Goal: Information Seeking & Learning: Learn about a topic

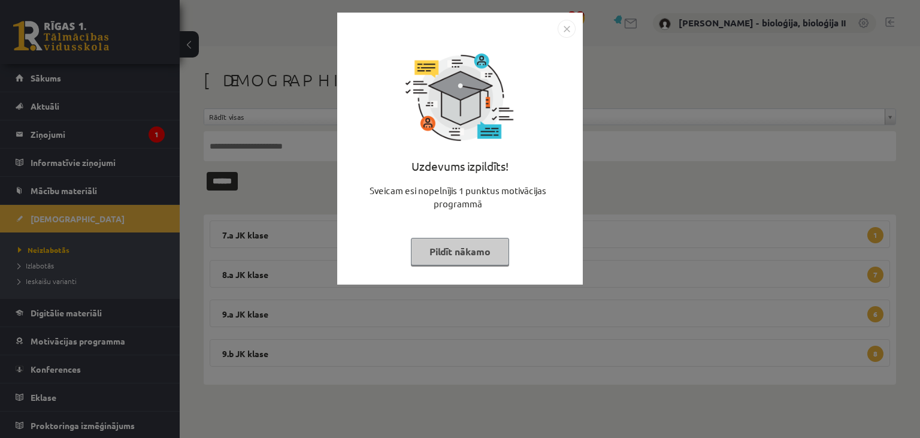
click at [476, 254] on button "Pildīt nākamo" at bounding box center [460, 252] width 98 height 28
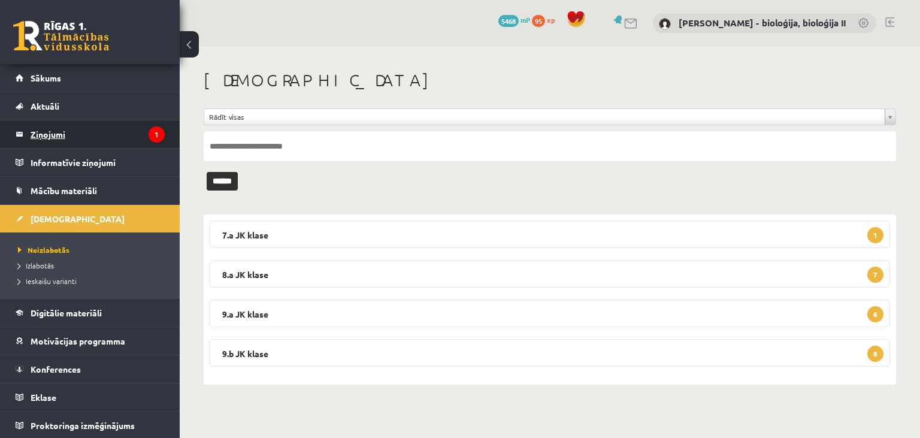
click at [121, 138] on legend "Ziņojumi 1" at bounding box center [98, 134] width 134 height 28
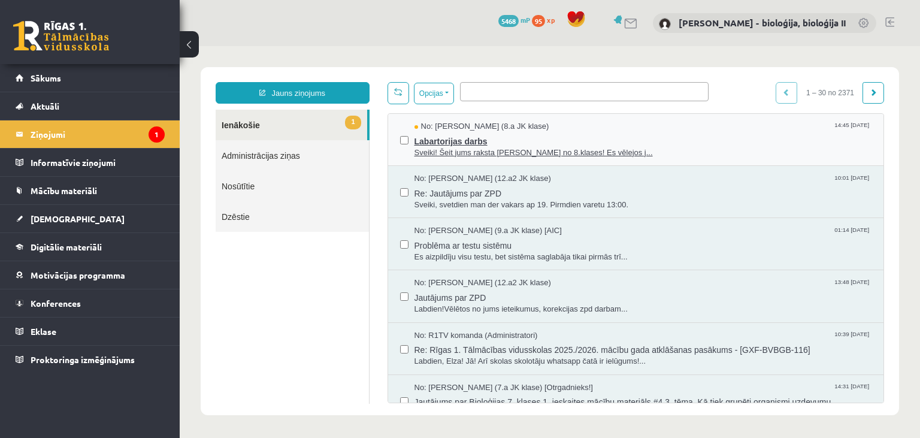
click at [657, 139] on span "Labartorijas darbs" at bounding box center [644, 139] width 458 height 15
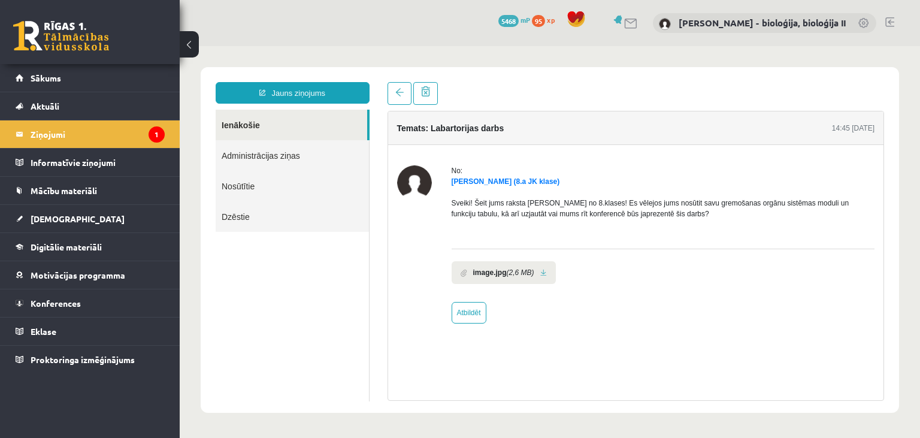
click at [542, 274] on link at bounding box center [544, 273] width 7 height 8
click at [469, 315] on link "Atbildēt" at bounding box center [469, 313] width 35 height 22
type input "**********"
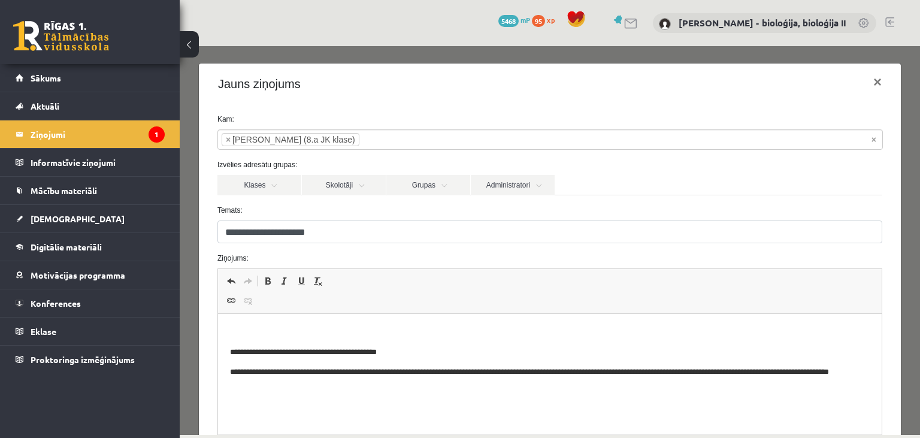
click at [294, 330] on p "Editor, wiswyg-editor-47024865125960-1757309107-667" at bounding box center [550, 332] width 640 height 13
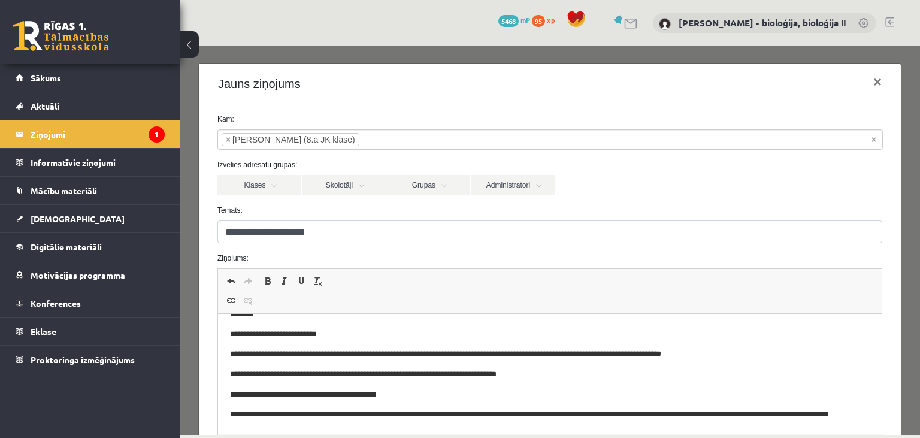
scroll to position [138, 0]
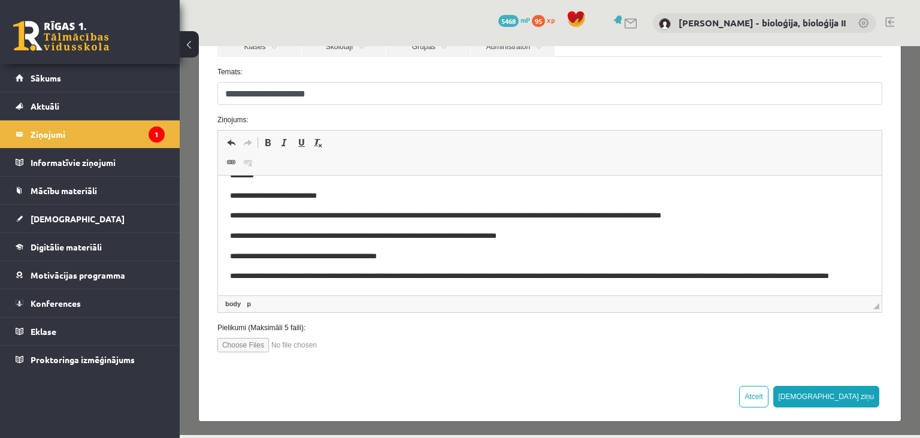
drag, startPoint x: 702, startPoint y: 298, endPoint x: 488, endPoint y: 467, distance: 272.3
click at [488, 277] on html "**********" at bounding box center [550, 218] width 664 height 120
click at [578, 238] on p "**********" at bounding box center [550, 236] width 641 height 13
click at [447, 237] on p "**********" at bounding box center [550, 236] width 641 height 13
click at [475, 233] on p "**********" at bounding box center [550, 236] width 641 height 13
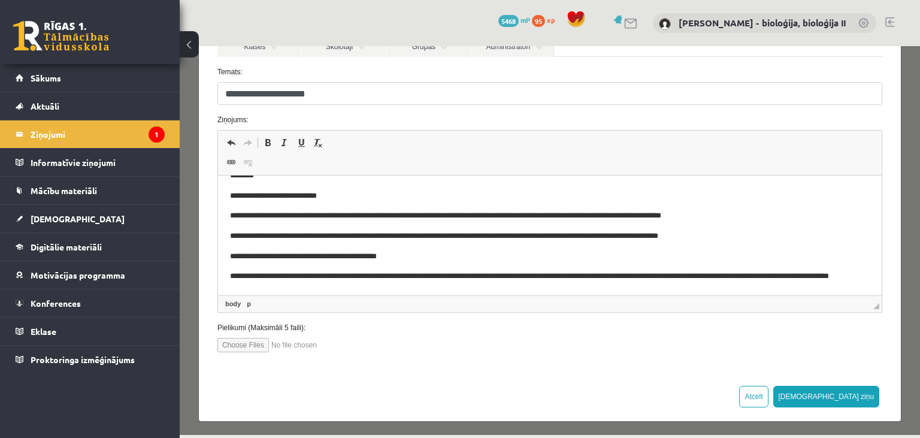
click at [496, 236] on p "**********" at bounding box center [550, 236] width 641 height 13
click at [729, 241] on p "**********" at bounding box center [550, 236] width 641 height 13
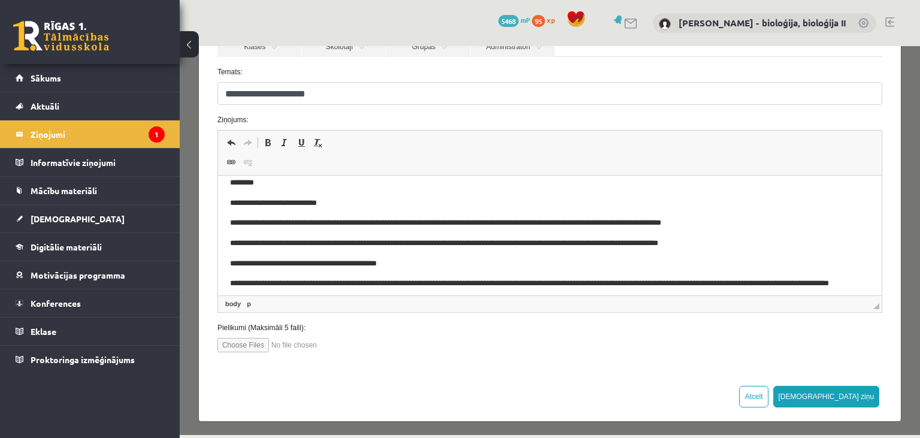
scroll to position [18, 0]
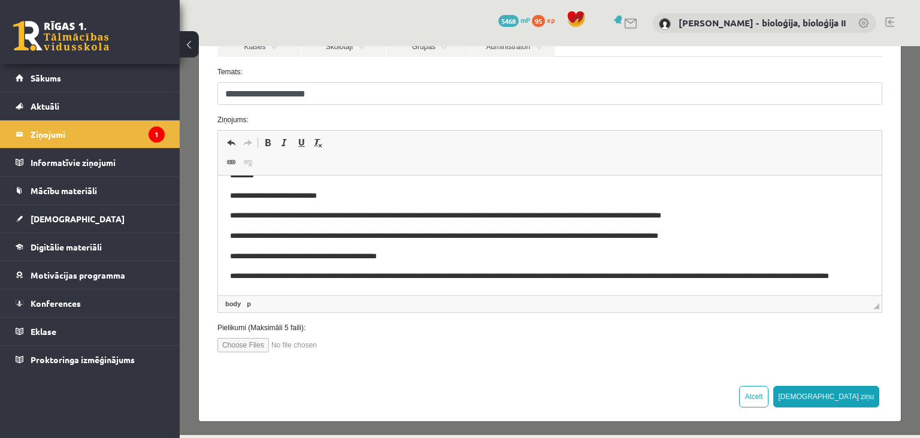
drag, startPoint x: 726, startPoint y: 238, endPoint x: 768, endPoint y: 267, distance: 50.9
click at [726, 238] on p "**********" at bounding box center [550, 236] width 641 height 13
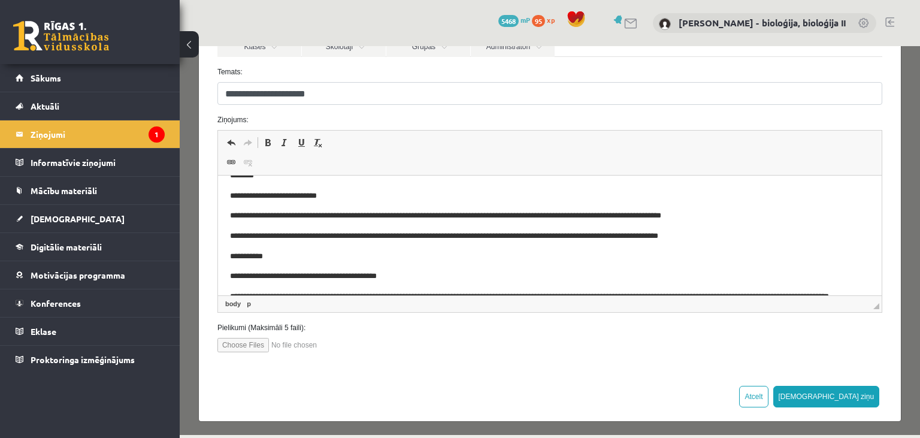
scroll to position [38, 0]
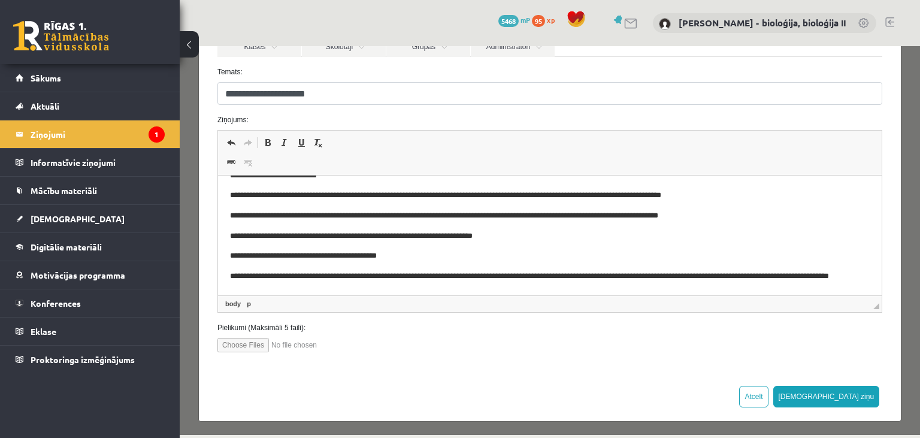
click at [372, 240] on p "**********" at bounding box center [550, 236] width 641 height 13
click at [451, 238] on p "**********" at bounding box center [550, 236] width 641 height 13
click at [545, 236] on p "**********" at bounding box center [550, 236] width 641 height 13
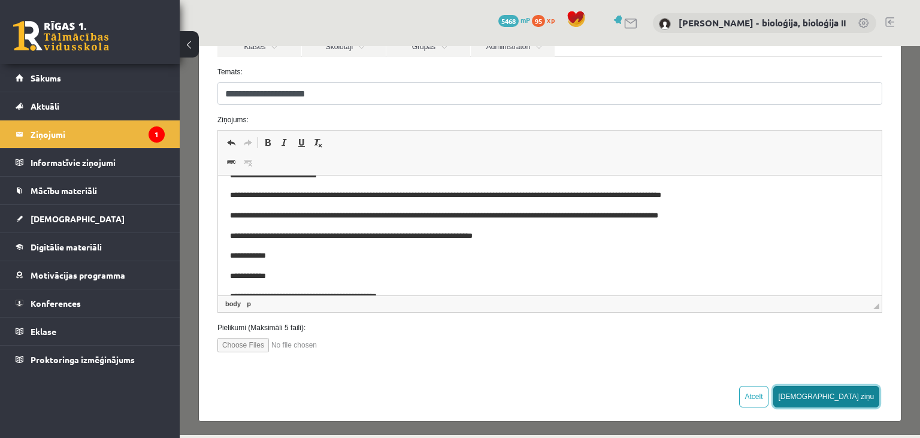
click at [862, 392] on button "Sūtīt ziņu" at bounding box center [827, 397] width 107 height 22
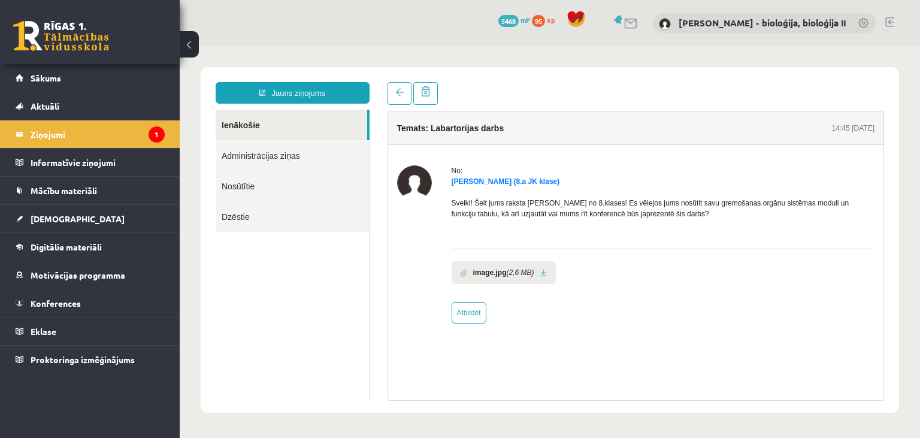
scroll to position [0, 0]
click at [107, 137] on legend "Ziņojumi 1" at bounding box center [98, 134] width 134 height 28
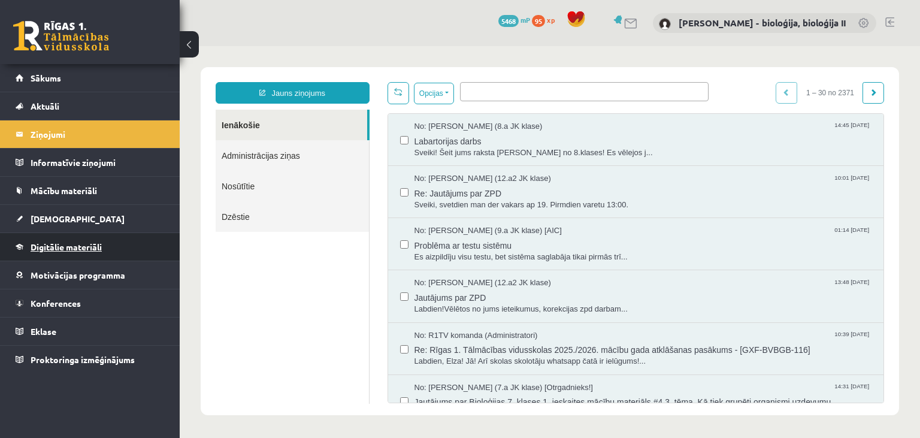
click at [56, 241] on link "Digitālie materiāli" at bounding box center [90, 247] width 149 height 28
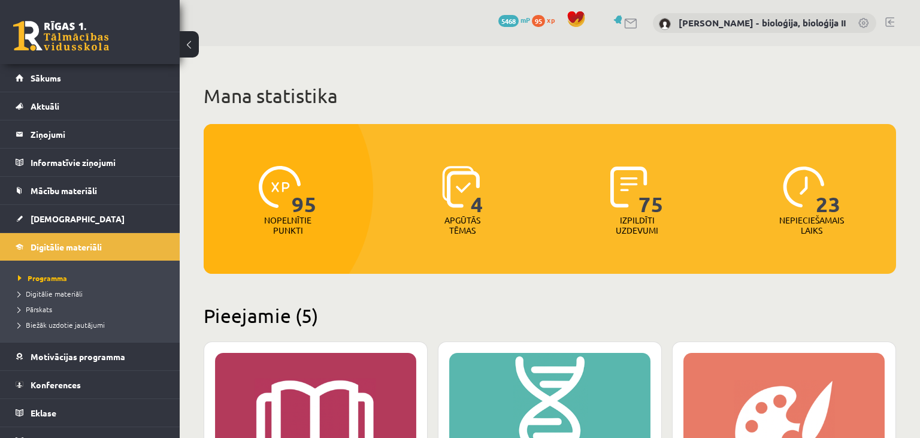
scroll to position [253, 0]
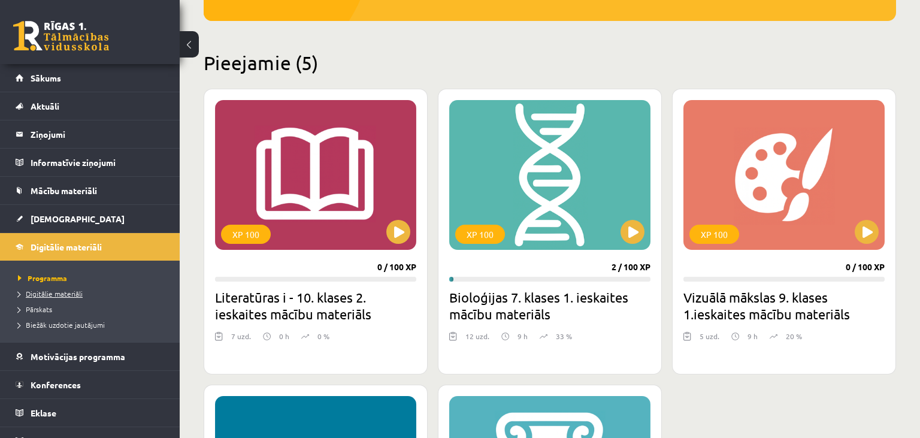
click at [58, 296] on span "Digitālie materiāli" at bounding box center [50, 294] width 65 height 10
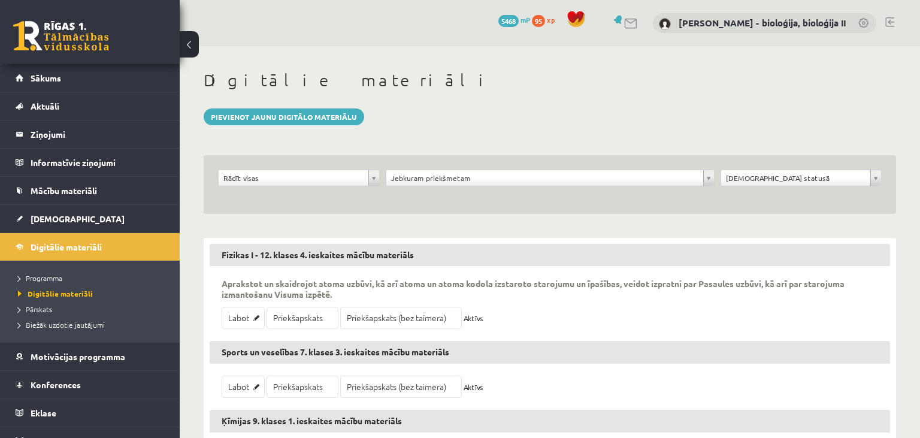
click at [375, 179] on body "0 Dāvanas 5468 mP 95 xp Elza Saulīte - bioloģija, bioloģija II Sākums Aktuāli K…" at bounding box center [460, 219] width 920 height 438
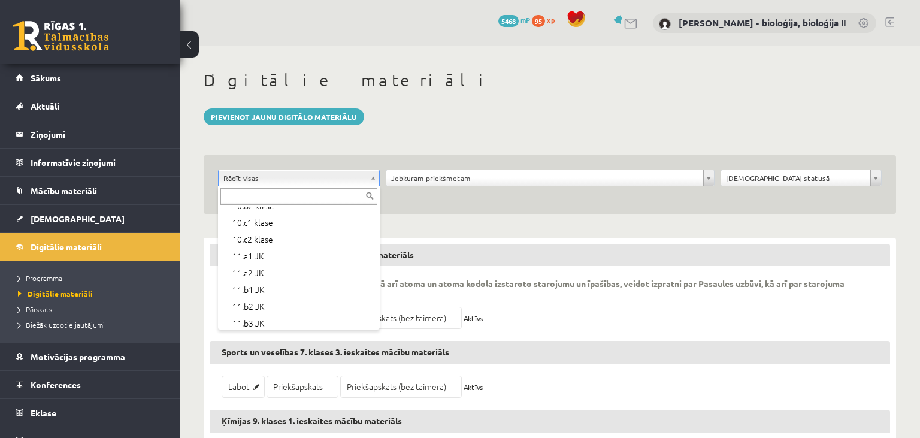
scroll to position [342, 0]
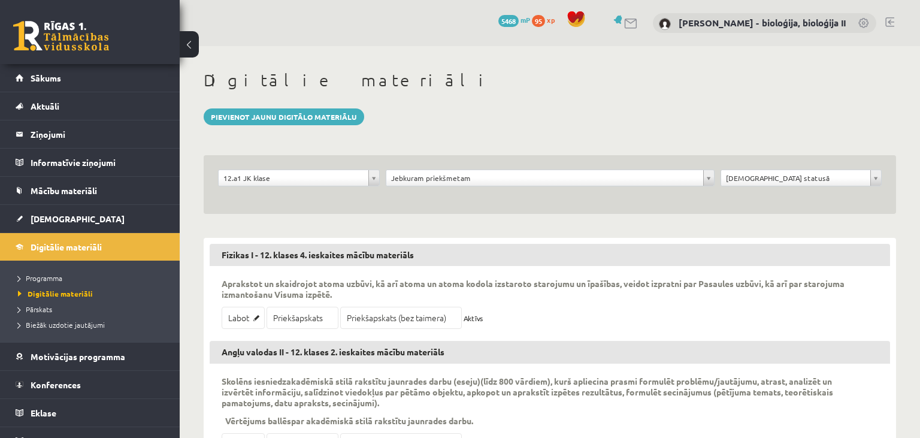
click at [512, 177] on body "0 Dāvanas 5468 mP 95 xp Elza Saulīte - bioloģija, bioloģija II Sākums Aktuāli K…" at bounding box center [460, 219] width 920 height 438
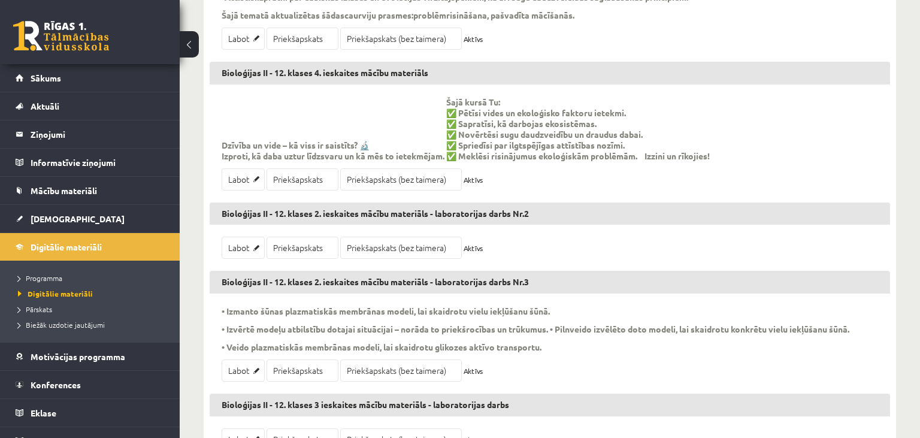
scroll to position [1139, 0]
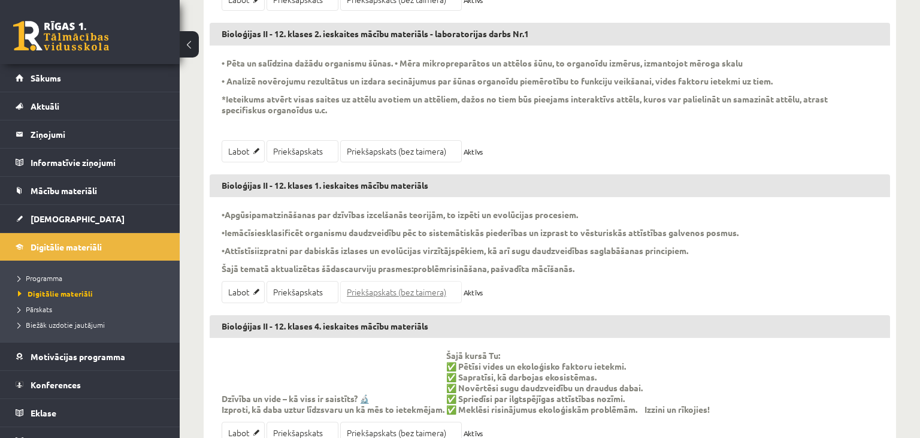
click at [382, 301] on link "Priekšapskats (bez taimera)" at bounding box center [401, 292] width 122 height 22
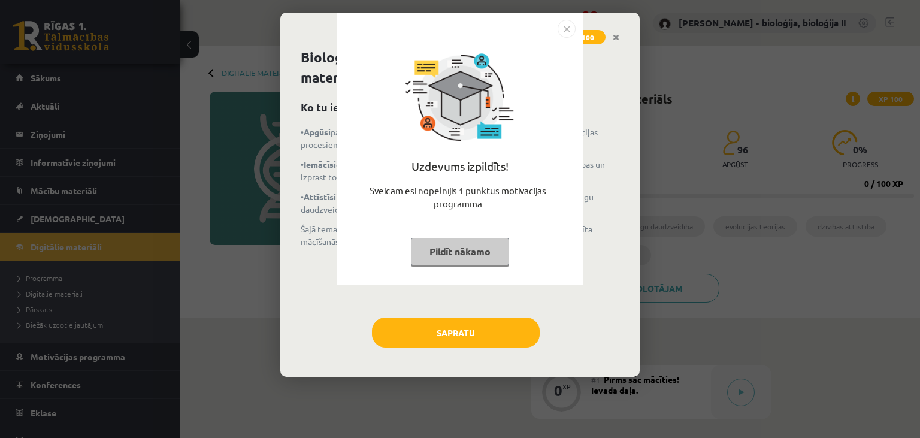
click at [452, 249] on button "Pildīt nākamo" at bounding box center [460, 252] width 98 height 28
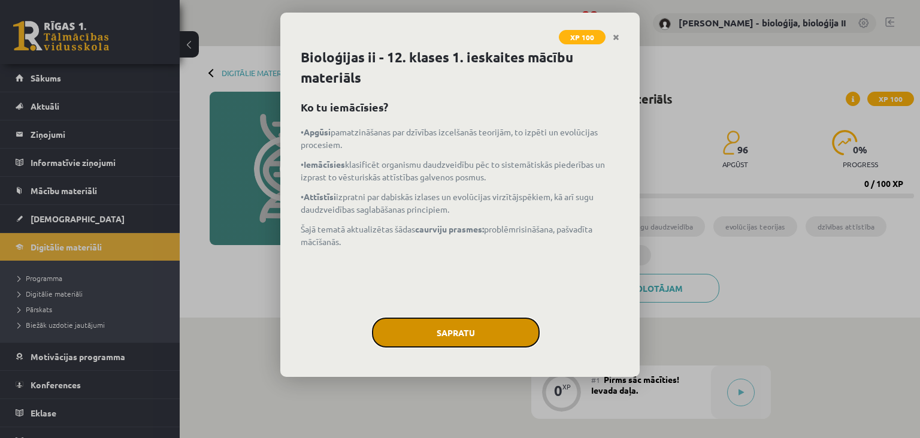
drag, startPoint x: 445, startPoint y: 329, endPoint x: 484, endPoint y: 333, distance: 39.2
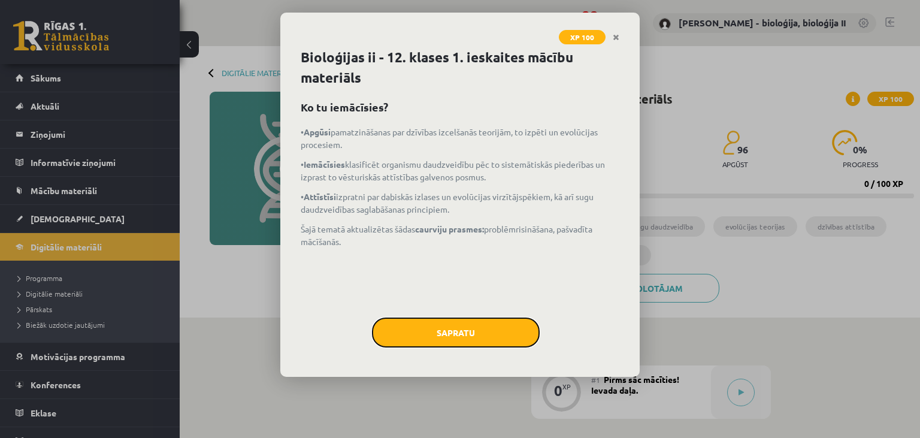
click at [445, 327] on button "Sapratu" at bounding box center [456, 333] width 168 height 30
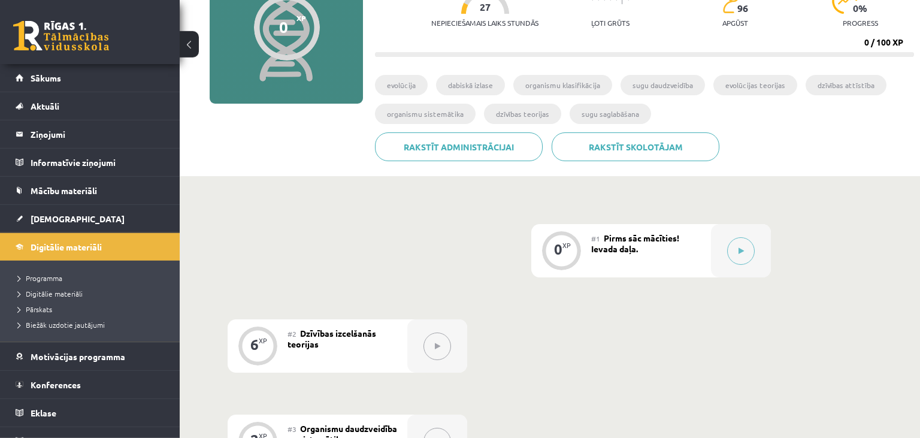
scroll to position [189, 0]
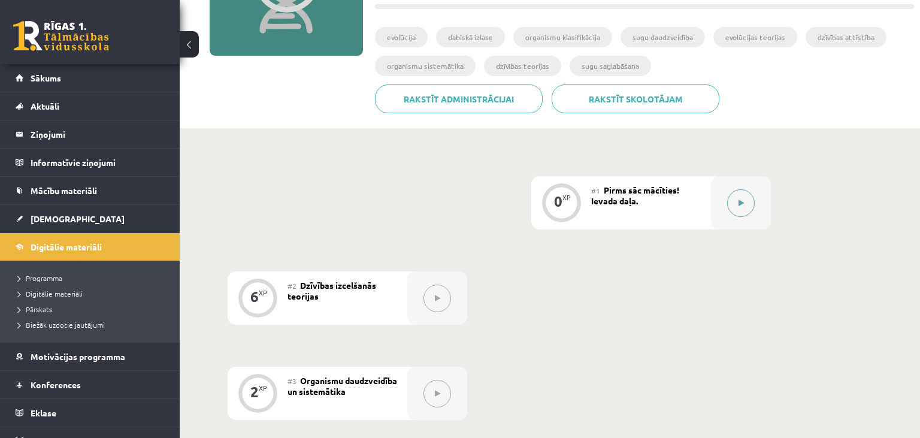
click at [743, 205] on icon at bounding box center [741, 203] width 5 height 7
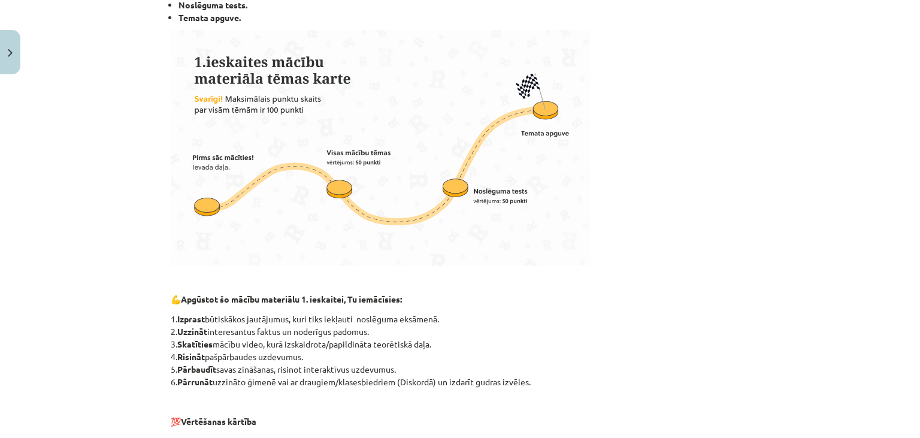
scroll to position [662, 0]
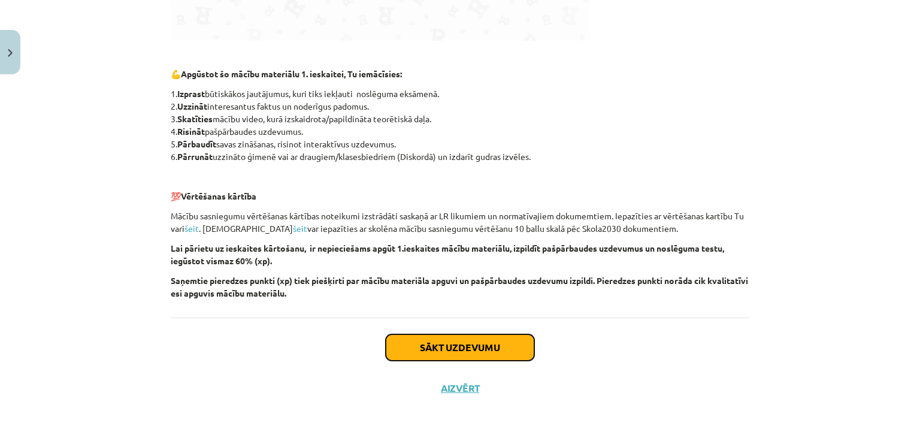
click at [491, 354] on button "Sākt uzdevumu" at bounding box center [460, 347] width 149 height 26
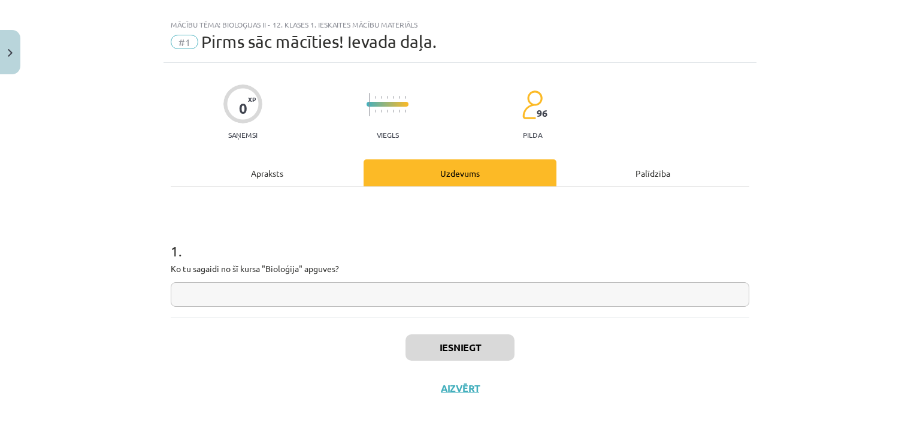
click at [488, 306] on input "text" at bounding box center [460, 294] width 579 height 25
type input "***"
click at [509, 343] on button "Iesniegt" at bounding box center [460, 347] width 109 height 26
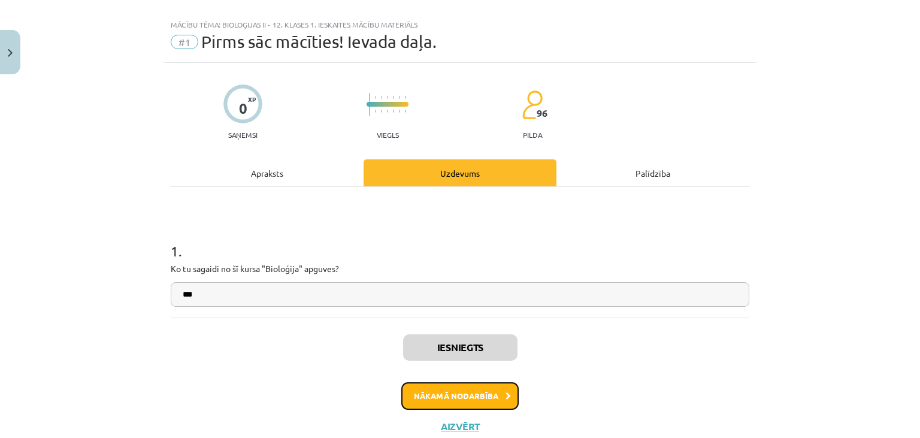
click at [451, 402] on button "Nākamā nodarbība" at bounding box center [460, 396] width 117 height 28
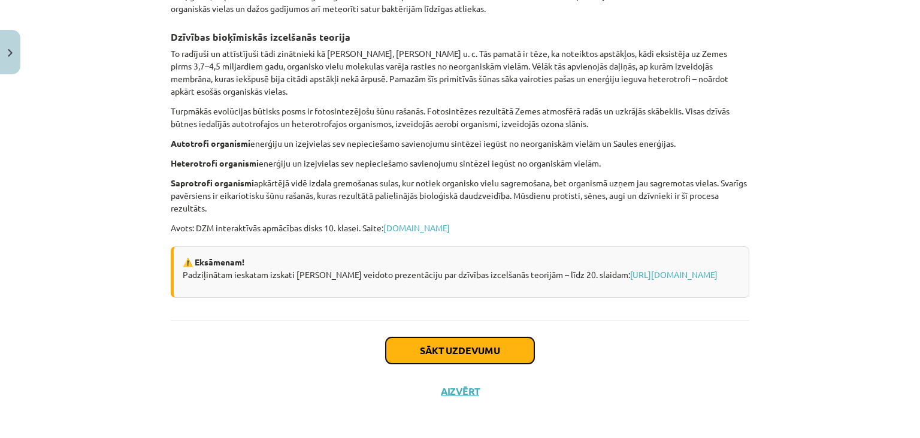
click at [485, 347] on button "Sākt uzdevumu" at bounding box center [460, 350] width 149 height 26
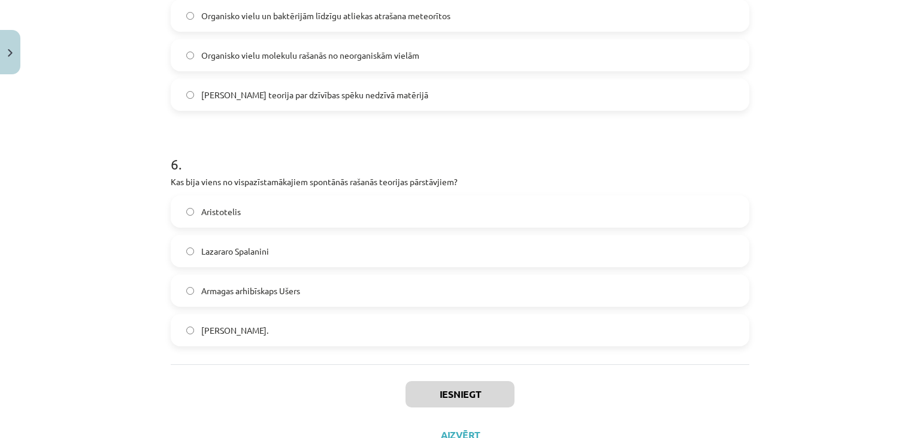
scroll to position [1170, 0]
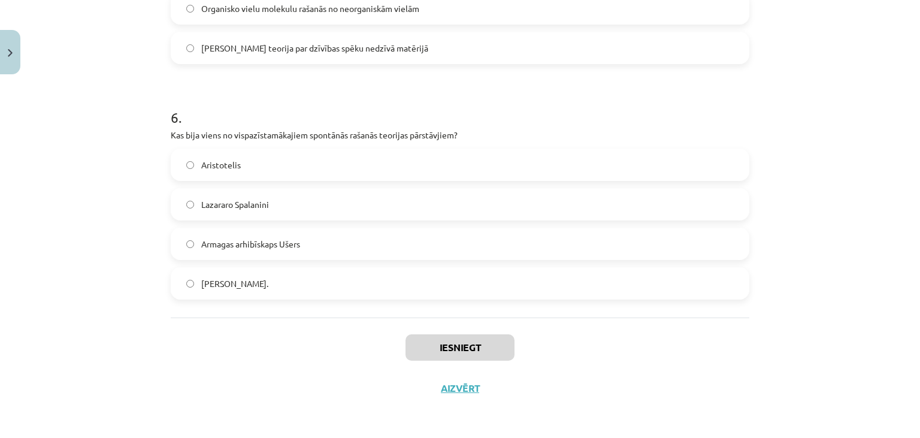
click at [303, 270] on label "[PERSON_NAME]." at bounding box center [460, 283] width 577 height 30
click at [500, 346] on button "Iesniegt" at bounding box center [460, 347] width 109 height 26
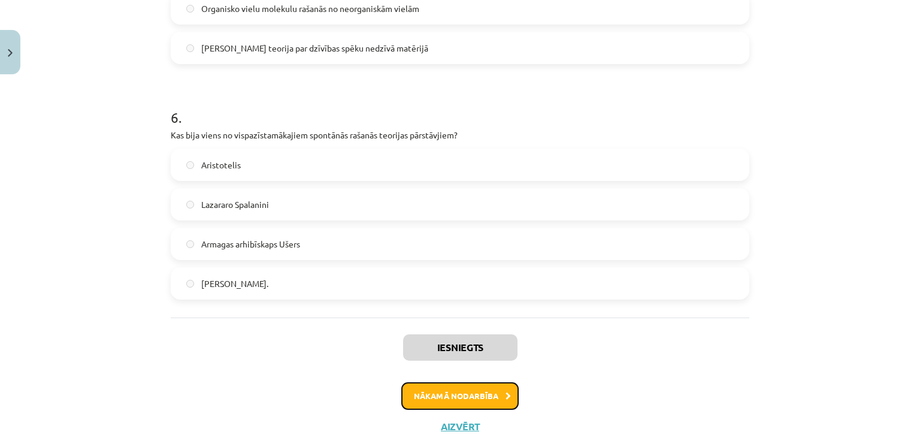
click at [470, 408] on button "Nākamā nodarbība" at bounding box center [460, 396] width 117 height 28
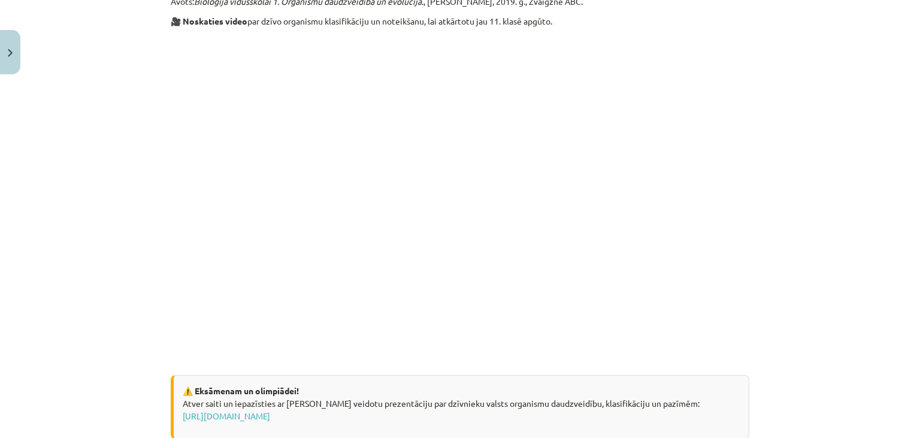
scroll to position [1781, 0]
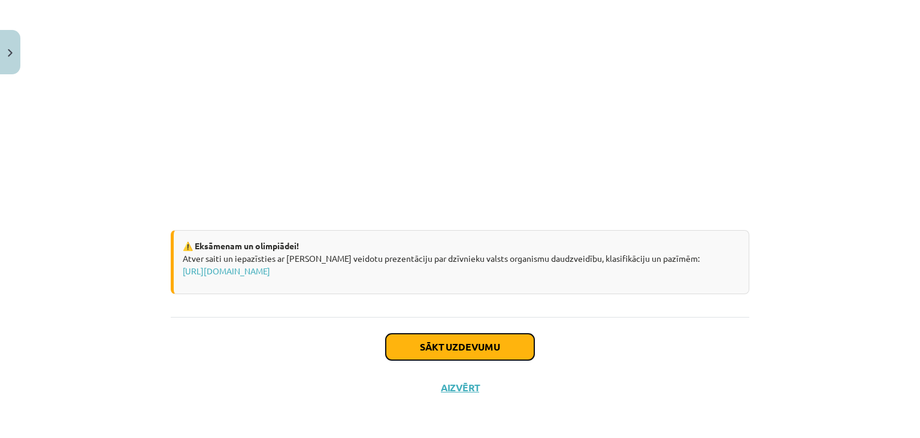
click at [445, 347] on button "Sākt uzdevumu" at bounding box center [460, 347] width 149 height 26
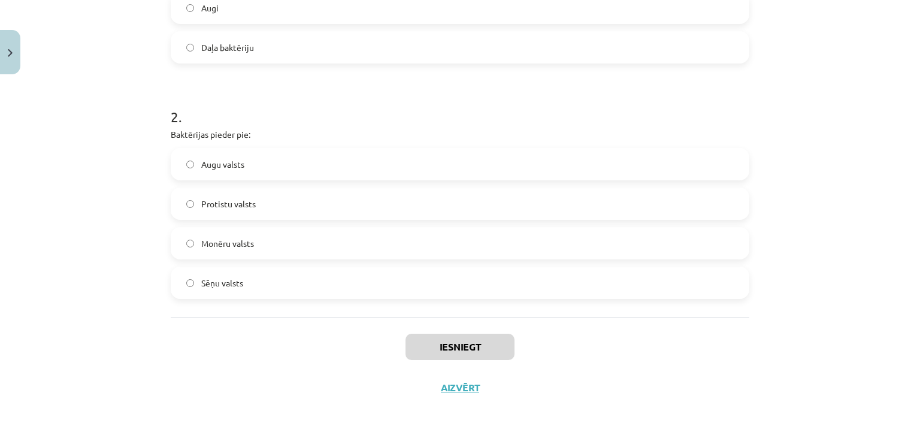
scroll to position [386, 0]
click at [337, 271] on label "Sēņu valsts" at bounding box center [460, 283] width 577 height 30
click at [484, 346] on button "Iesniegt" at bounding box center [460, 347] width 109 height 26
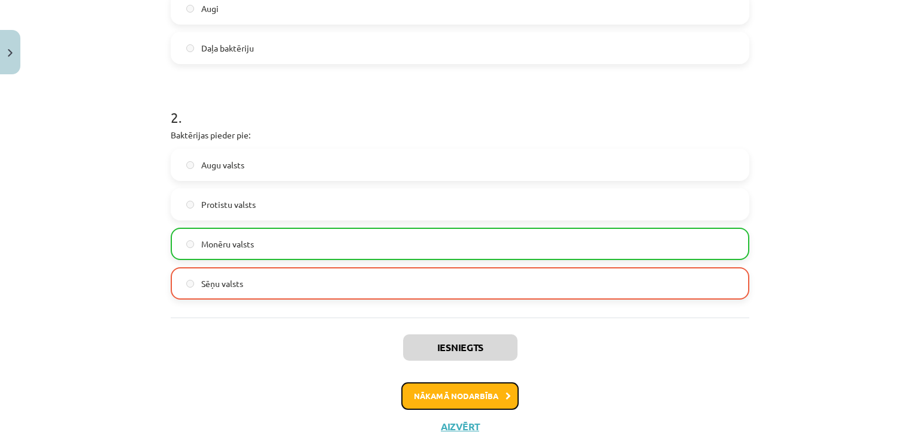
click at [442, 391] on button "Nākamā nodarbība" at bounding box center [460, 396] width 117 height 28
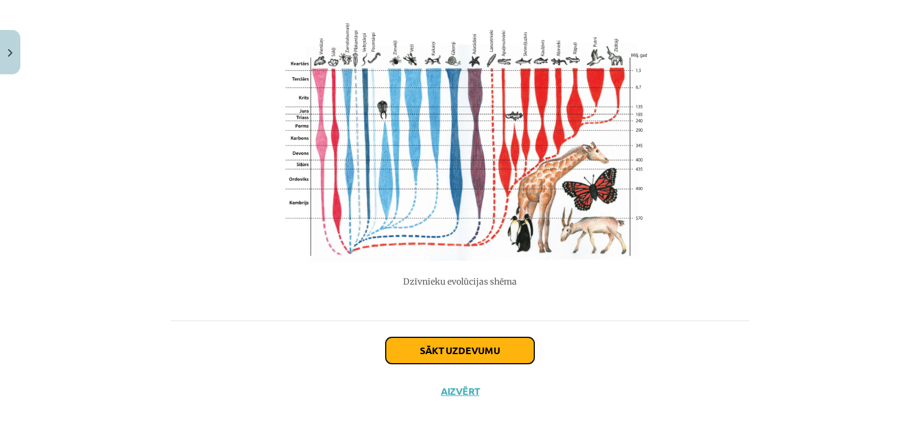
click at [484, 348] on button "Sākt uzdevumu" at bounding box center [460, 350] width 149 height 26
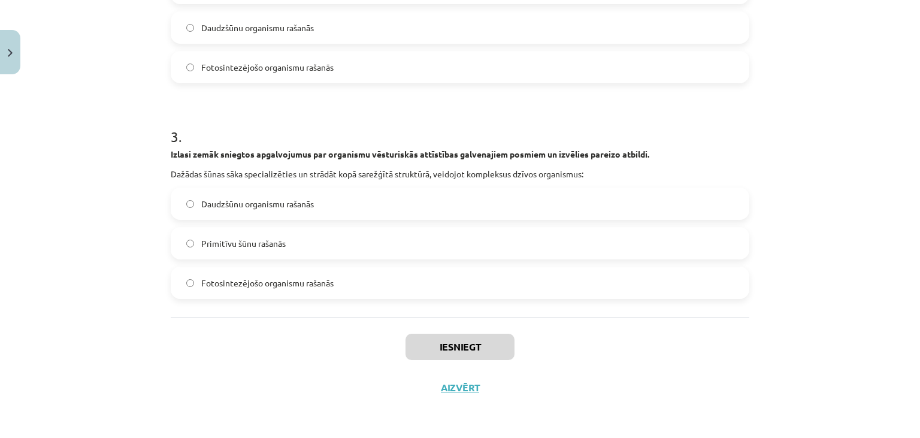
scroll to position [562, 0]
click at [334, 265] on div "Daudzšūnu organismu rašanās Primitīvu šūnu rašanās Fotosintezējošo organismu ra…" at bounding box center [460, 243] width 579 height 111
click at [347, 282] on label "Fotosintezējošo organismu rašanās" at bounding box center [460, 283] width 577 height 30
click at [469, 348] on button "Iesniegt" at bounding box center [460, 347] width 109 height 26
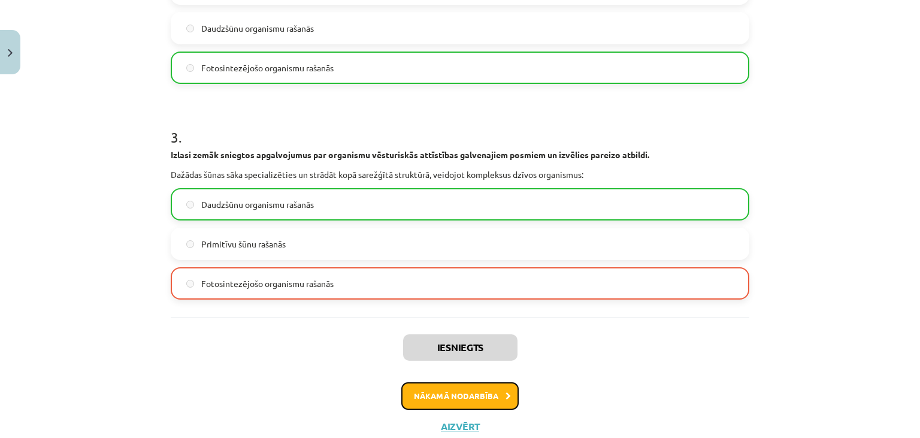
click at [483, 397] on button "Nākamā nodarbība" at bounding box center [460, 396] width 117 height 28
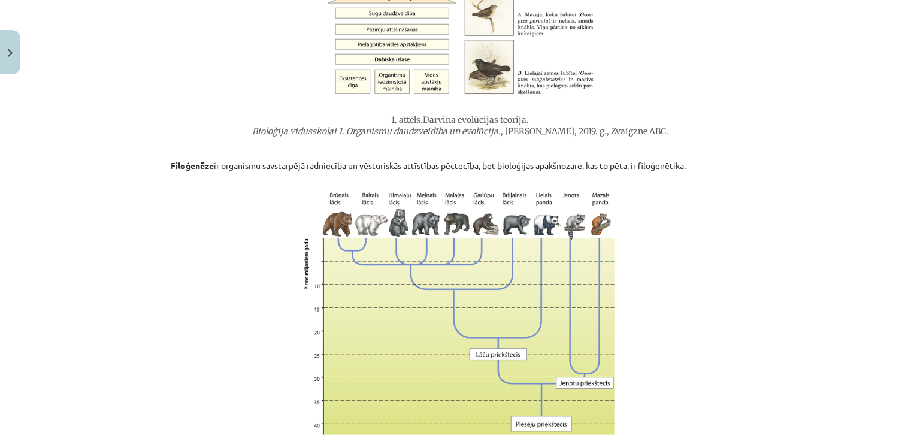
scroll to position [991, 0]
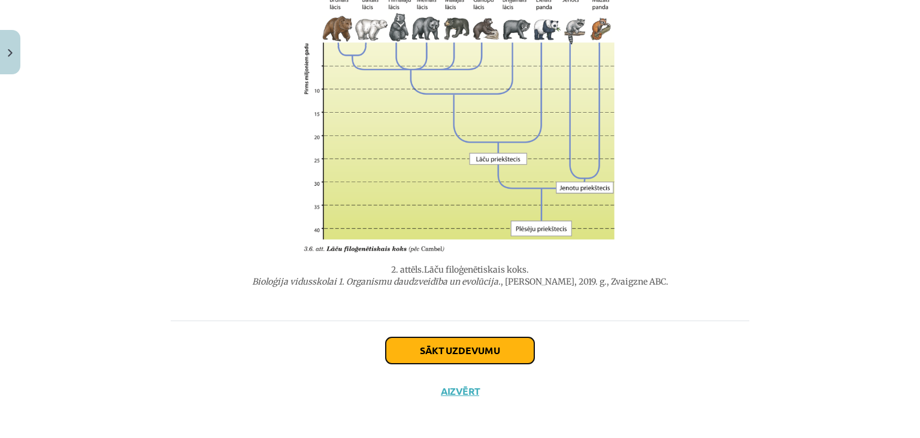
click at [458, 346] on button "Sākt uzdevumu" at bounding box center [460, 350] width 149 height 26
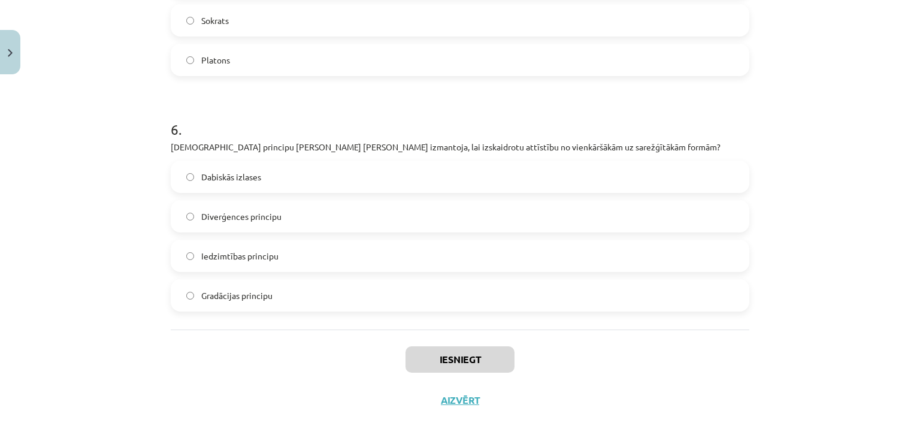
scroll to position [1328, 0]
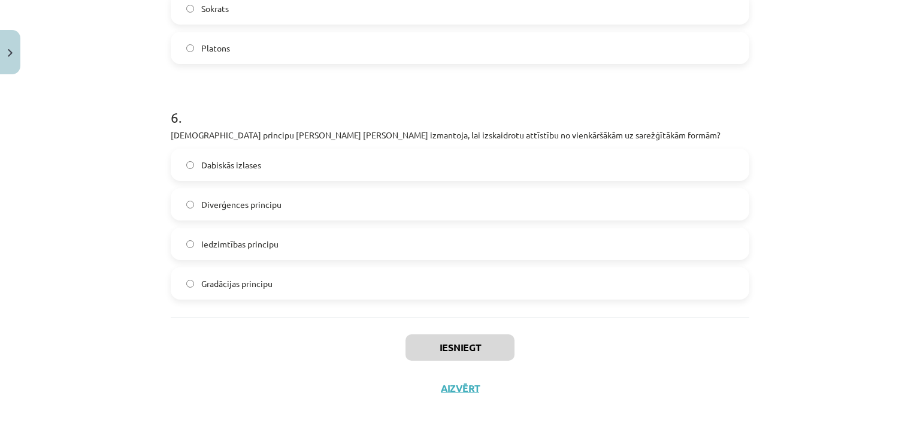
click at [303, 277] on label "Gradācijas principu" at bounding box center [460, 283] width 577 height 30
click at [452, 346] on button "Iesniegt" at bounding box center [460, 347] width 109 height 26
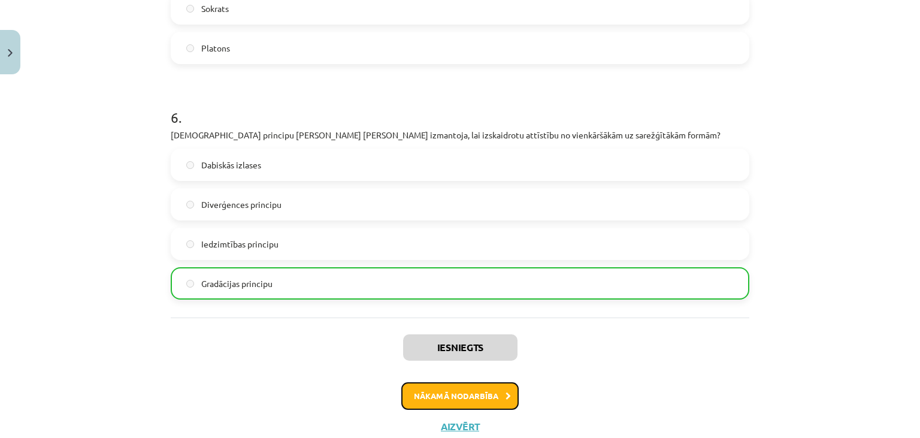
click at [478, 398] on button "Nākamā nodarbība" at bounding box center [460, 396] width 117 height 28
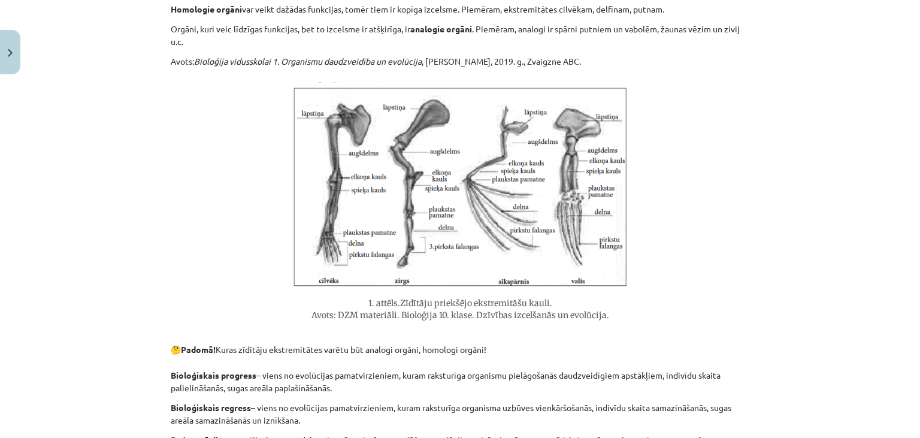
scroll to position [929, 0]
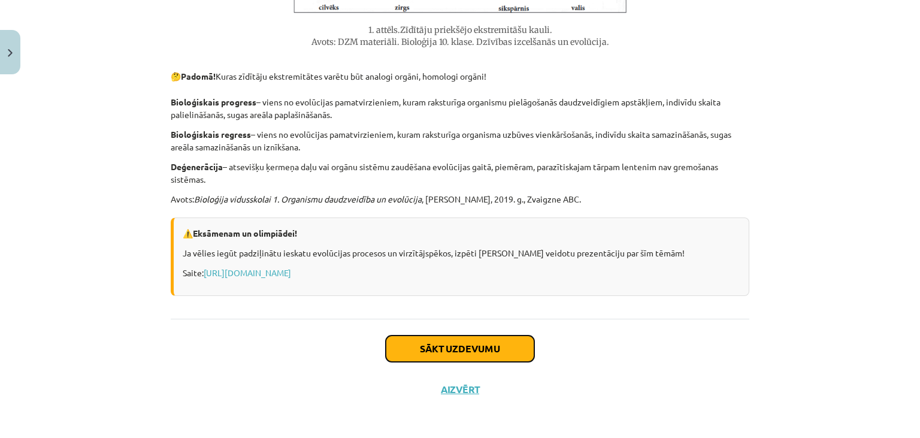
click at [440, 346] on button "Sākt uzdevumu" at bounding box center [460, 349] width 149 height 26
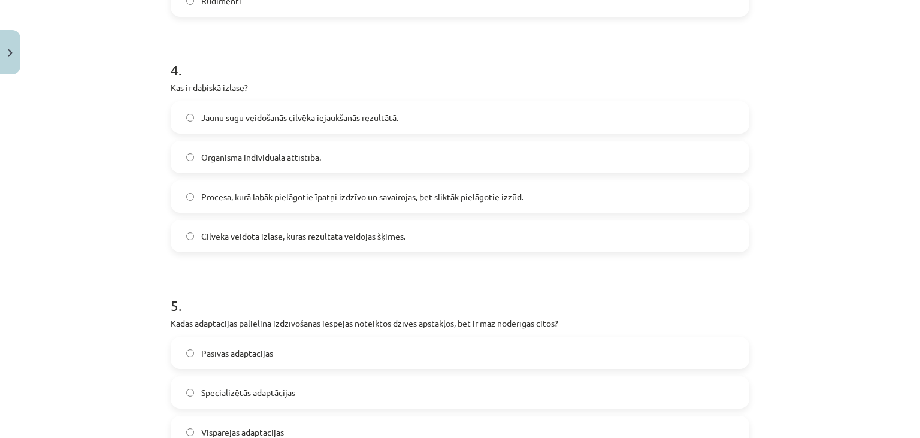
scroll to position [1092, 0]
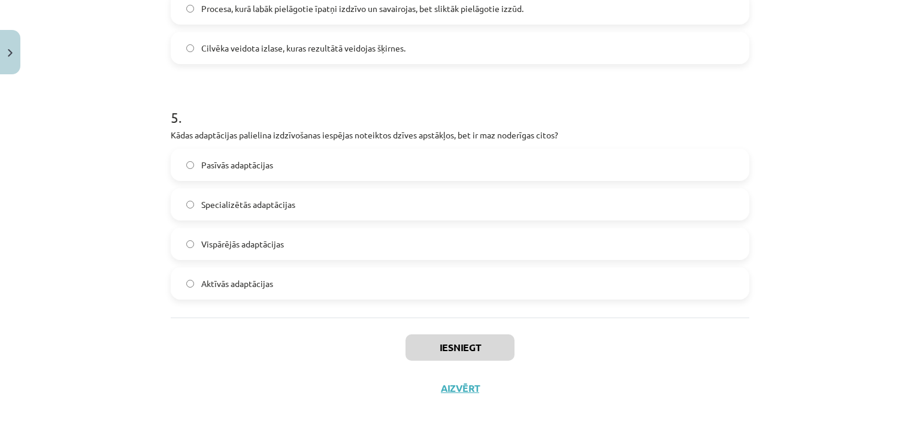
click at [361, 280] on label "Aktīvās adaptācijas" at bounding box center [460, 283] width 577 height 30
click at [460, 354] on button "Iesniegt" at bounding box center [460, 347] width 109 height 26
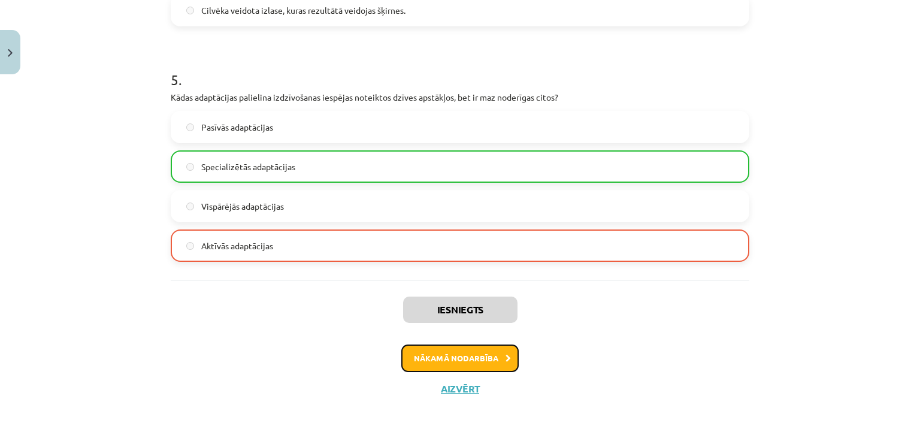
click at [471, 353] on button "Nākamā nodarbība" at bounding box center [460, 359] width 117 height 28
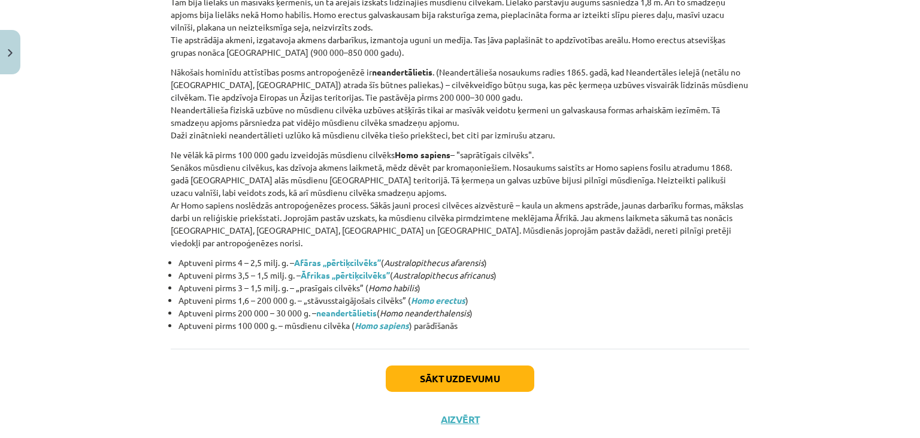
scroll to position [1287, 0]
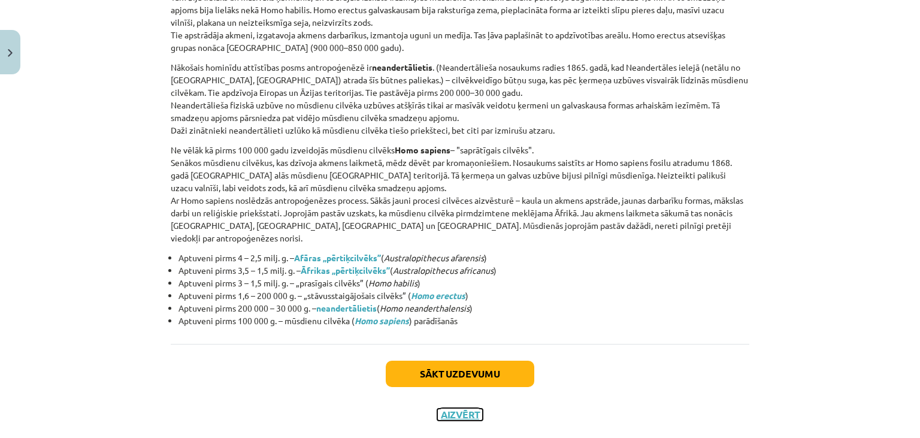
click at [466, 409] on button "Aizvērt" at bounding box center [460, 415] width 46 height 12
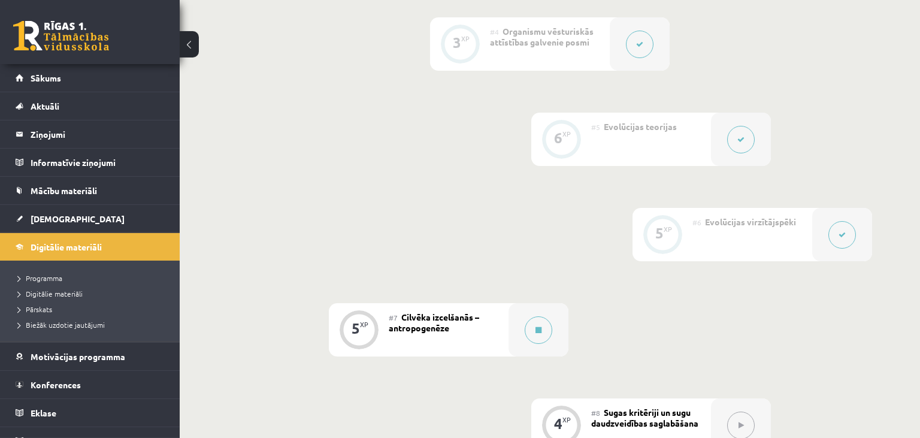
scroll to position [633, 0]
click at [841, 234] on icon at bounding box center [842, 237] width 7 height 7
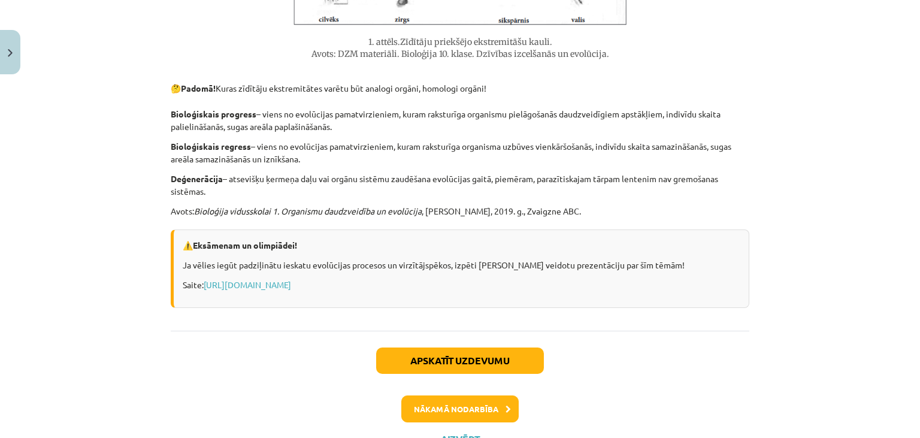
scroll to position [929, 0]
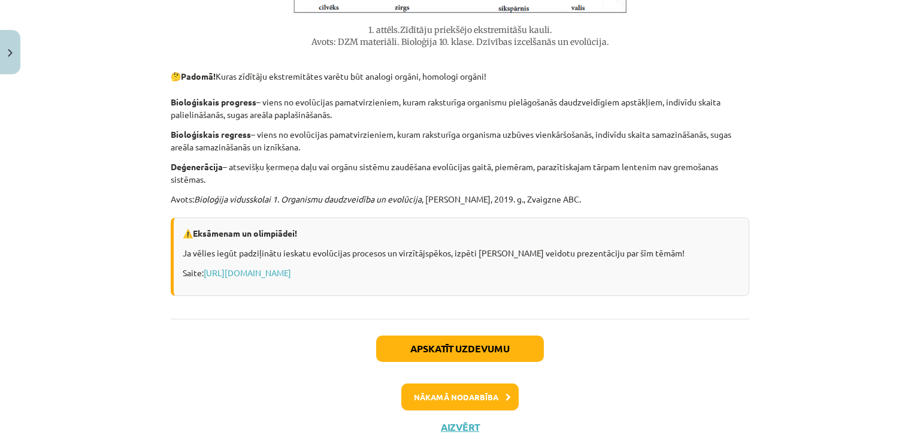
drag, startPoint x: 195, startPoint y: 232, endPoint x: 574, endPoint y: 273, distance: 380.4
click at [574, 273] on div "⚠️ Eksāmenam un olimpiādei! Ja vēlies iegūt padziļinātu ieskatu evolūcijas proc…" at bounding box center [460, 257] width 579 height 79
copy div "⚠️ Eksāmenam un olimpiādei! Ja vēlies iegūt padziļinātu ieskatu evolūcijas proc…"
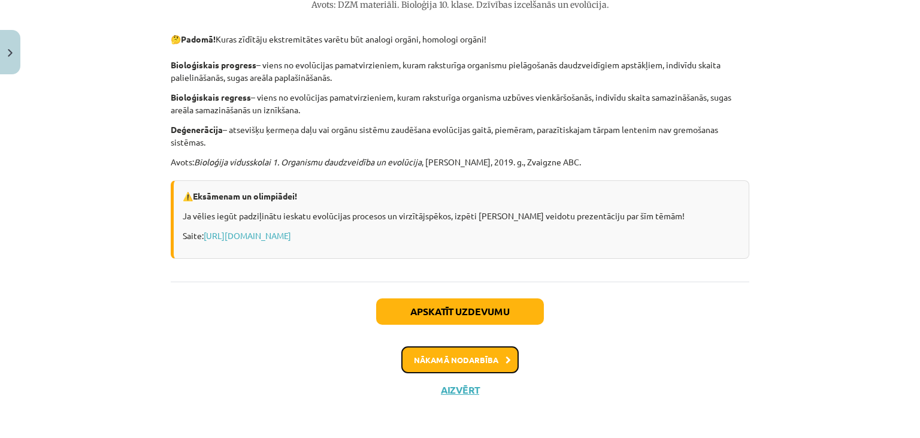
click at [494, 363] on button "Nākamā nodarbība" at bounding box center [460, 360] width 117 height 28
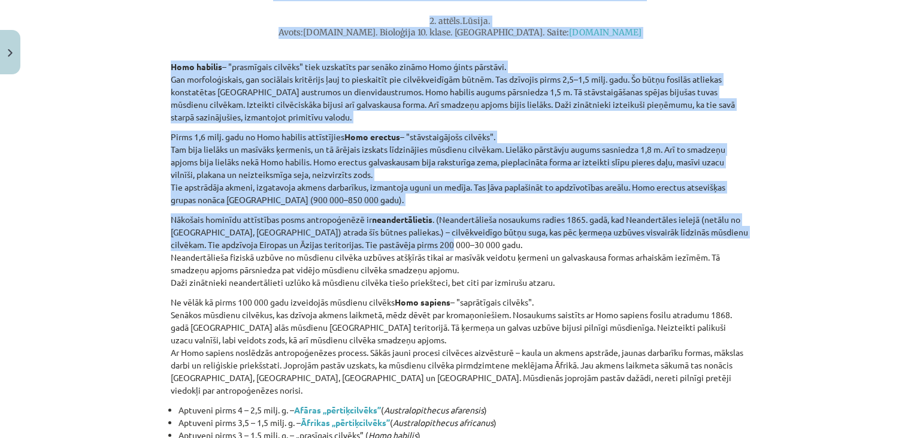
scroll to position [1287, 0]
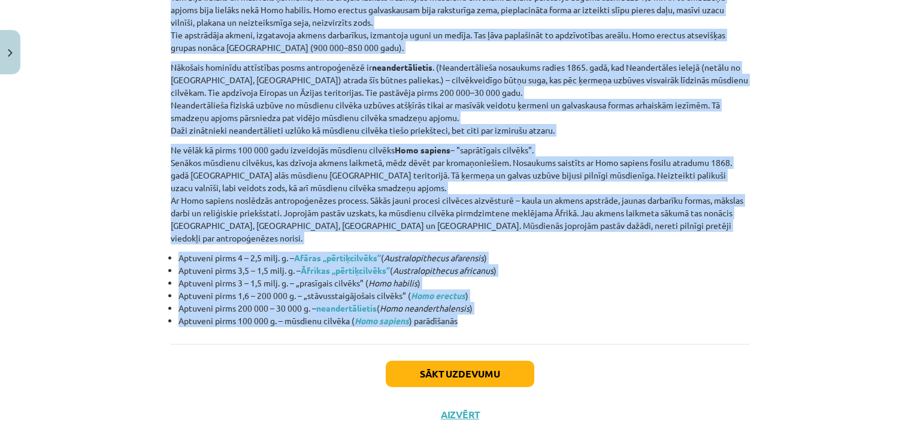
drag, startPoint x: 173, startPoint y: 306, endPoint x: 536, endPoint y: 313, distance: 362.6
copy div "Lor ipsumdo sitametcon adipis elits doeiusmo temporincidi. Utlabo etdolor magna…"
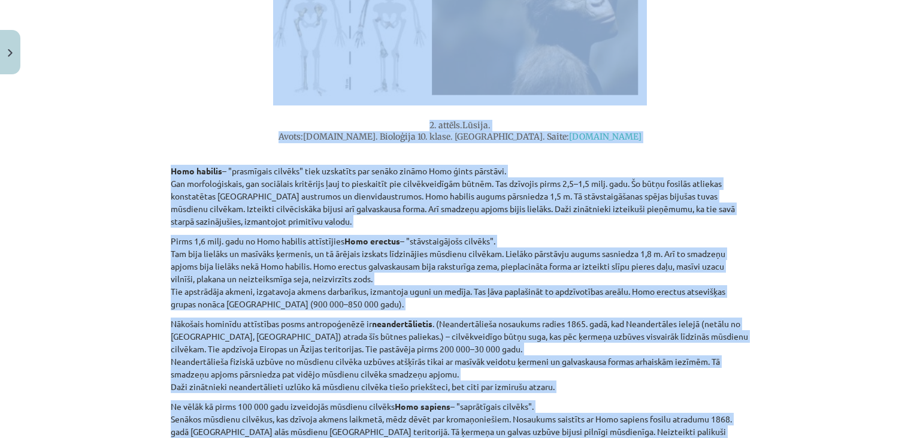
scroll to position [1014, 0]
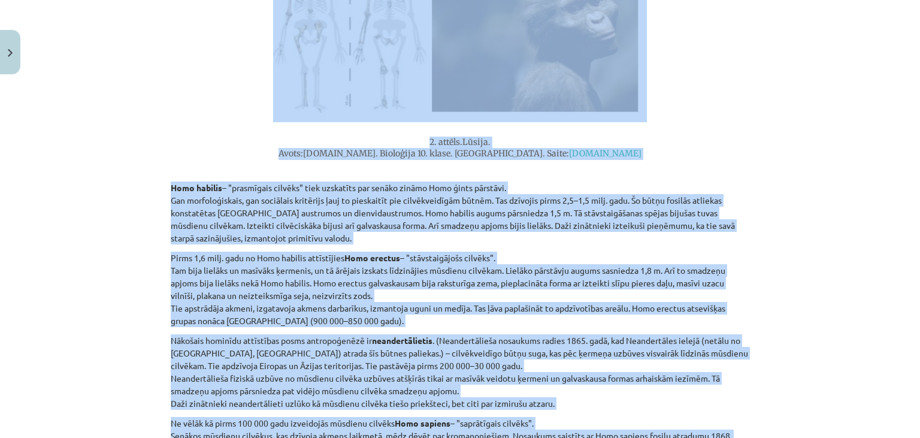
click at [442, 280] on p "Pirms 1,6 milj. gadu no Homo habilis attīstījies Homo erectus – "stāvstaigājošs…" at bounding box center [460, 290] width 579 height 76
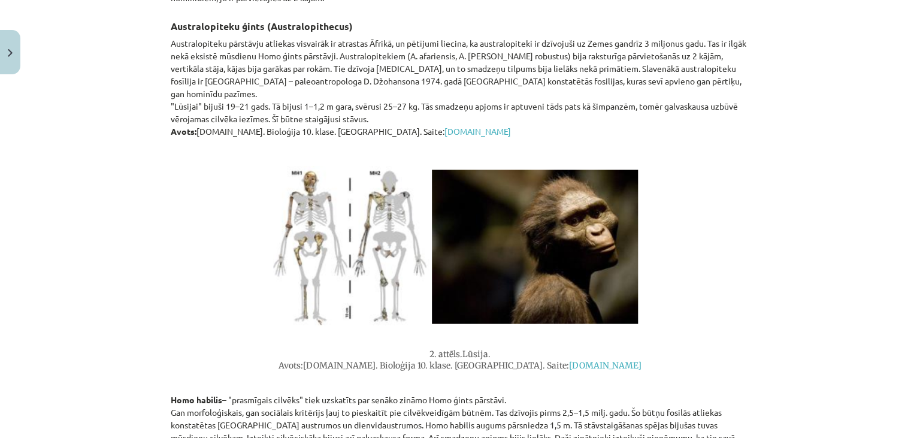
scroll to position [795, 0]
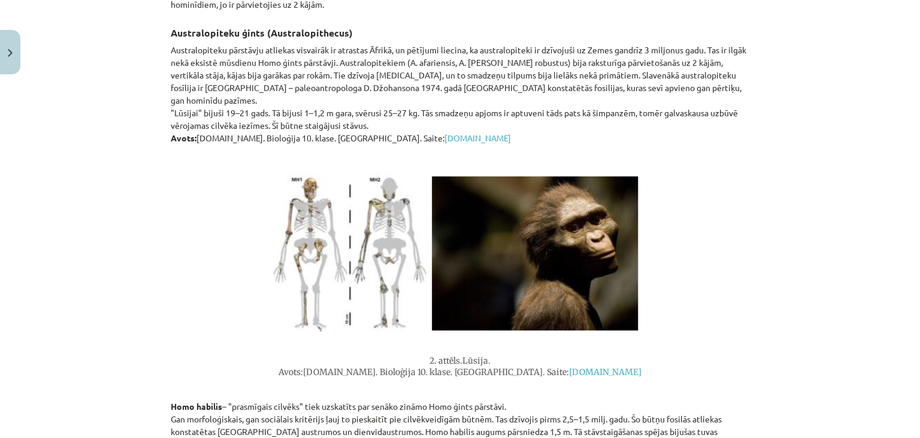
click at [473, 297] on img at bounding box center [460, 253] width 374 height 175
click at [529, 265] on img at bounding box center [460, 253] width 374 height 175
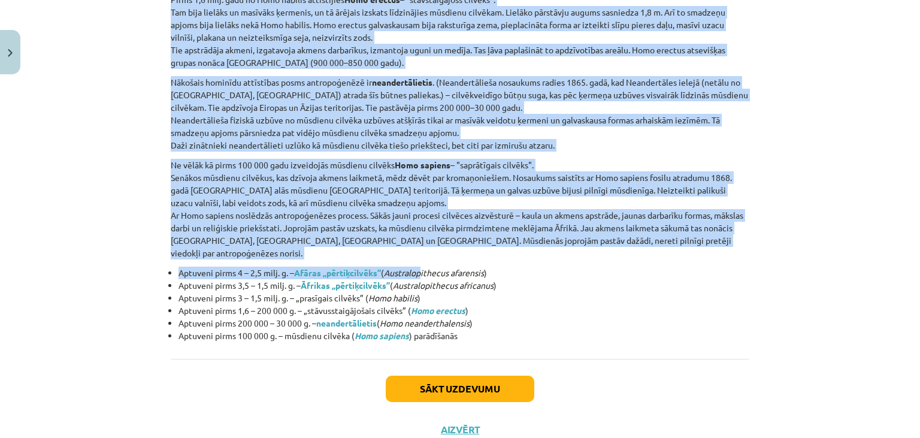
scroll to position [1287, 0]
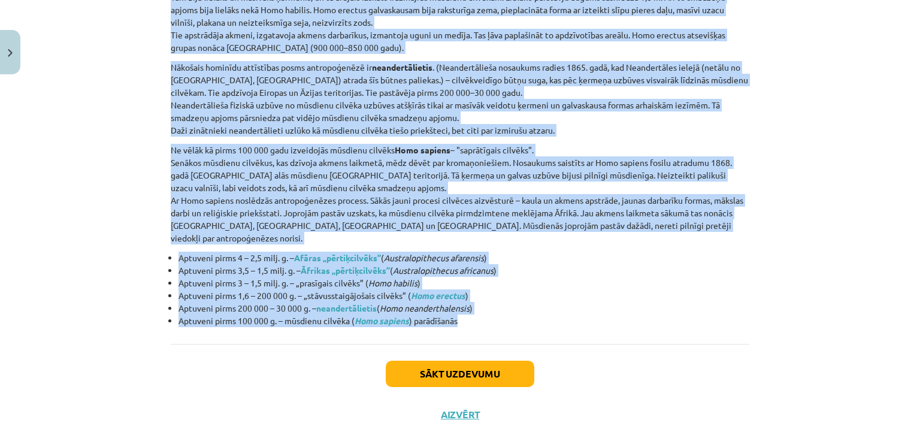
drag, startPoint x: 171, startPoint y: 164, endPoint x: 481, endPoint y: 301, distance: 338.3
copy div "Lor ipsumdo sitametcon adipis elits doeiusmo temporincidi. Utlabo etdolor magna…"
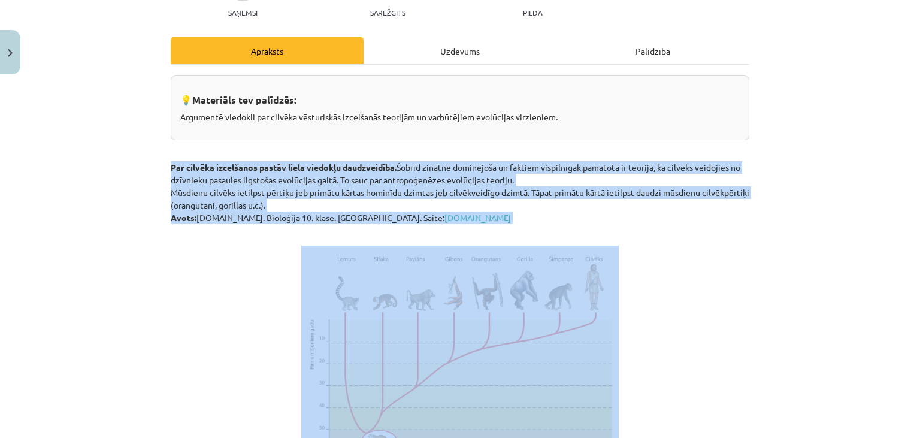
scroll to position [0, 0]
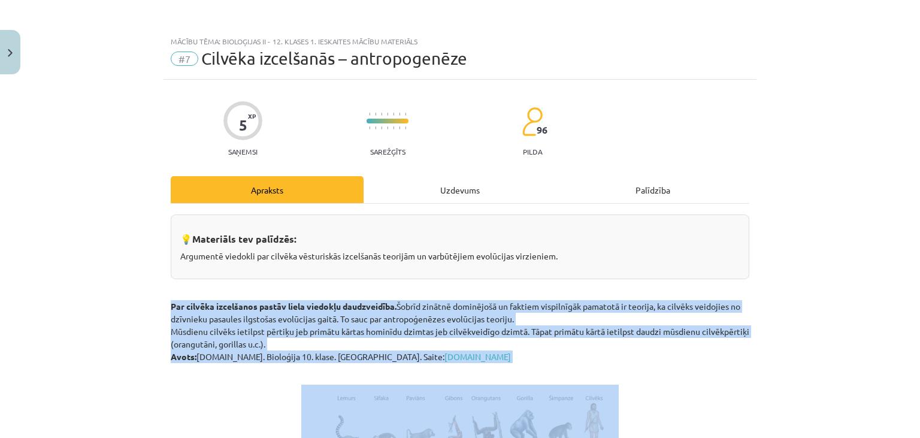
drag, startPoint x: 325, startPoint y: 303, endPoint x: 325, endPoint y: 294, distance: 9.0
click at [325, 299] on p "Par cilvēka izcelšanos pastāv liela viedokļu daudzveidība. Šobrīd zinātnē domin…" at bounding box center [460, 321] width 579 height 84
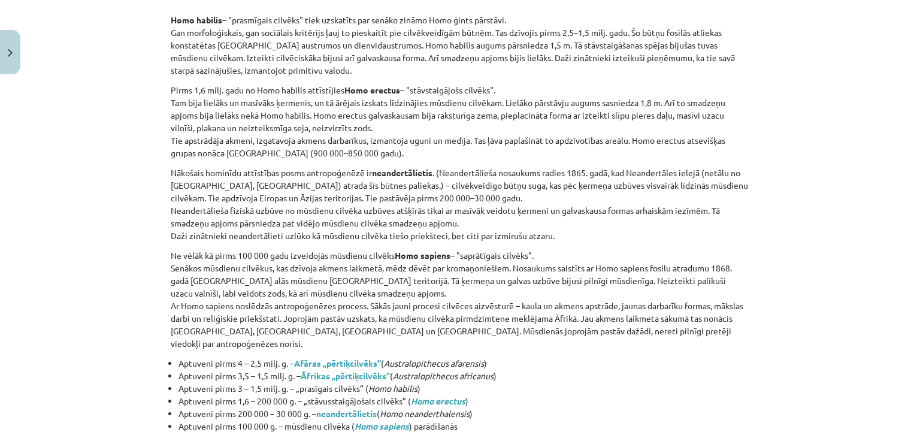
scroll to position [1202, 0]
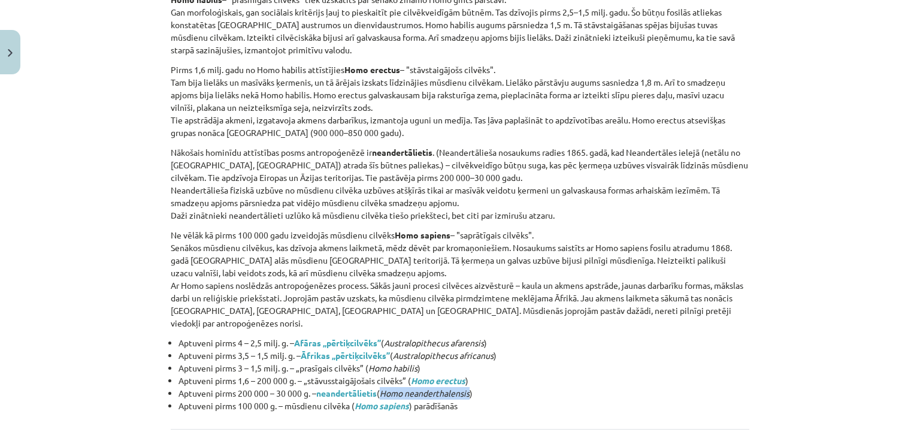
drag, startPoint x: 387, startPoint y: 366, endPoint x: 476, endPoint y: 370, distance: 89.4
click at [476, 387] on li "Aptuveni pirms 200 000 – 30 000 g. – neandertālietis ( Homo neanderthalensis )" at bounding box center [464, 393] width 571 height 13
copy em "Homo neanderthalensis"
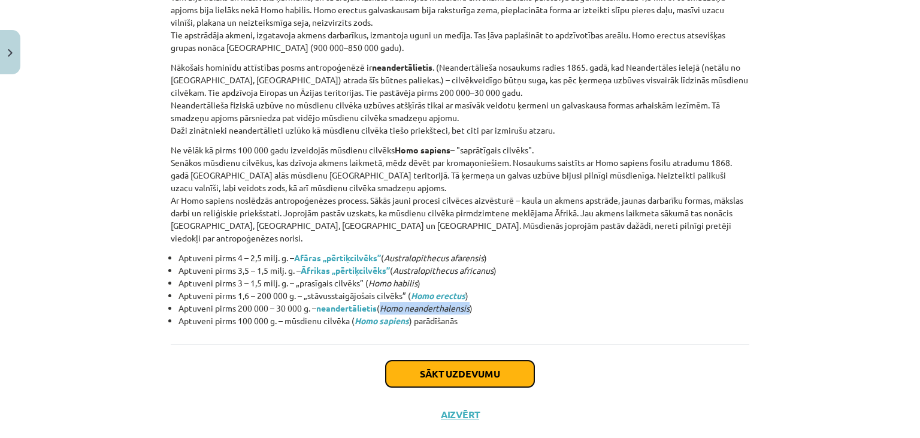
click at [450, 361] on button "Sākt uzdevumu" at bounding box center [460, 374] width 149 height 26
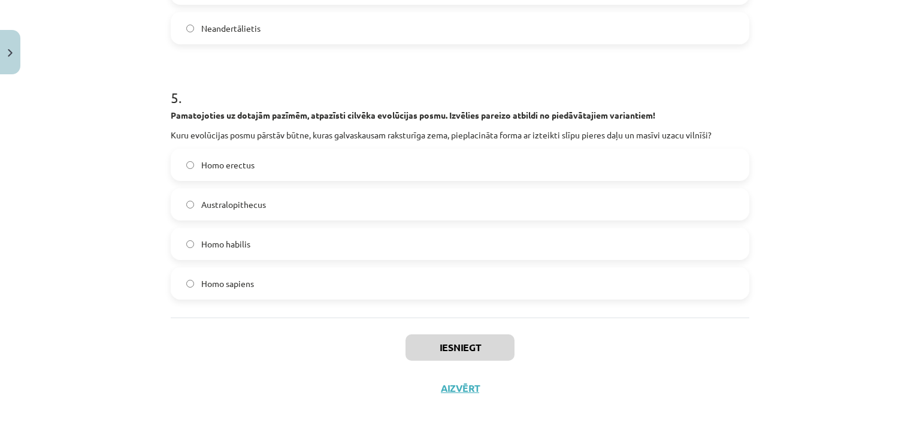
drag, startPoint x: 337, startPoint y: 270, endPoint x: 418, endPoint y: 318, distance: 94.0
click at [337, 270] on label "Homo sapiens" at bounding box center [460, 283] width 577 height 30
click at [481, 355] on button "Iesniegt" at bounding box center [460, 347] width 109 height 26
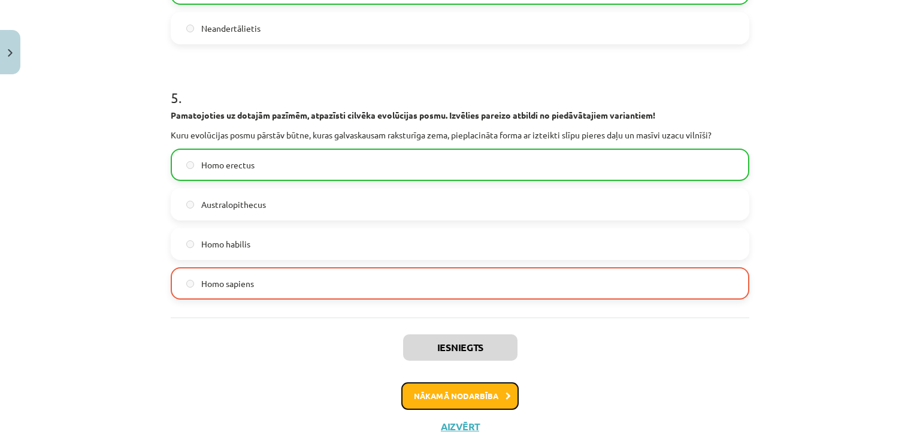
click at [459, 388] on button "Nākamā nodarbība" at bounding box center [460, 396] width 117 height 28
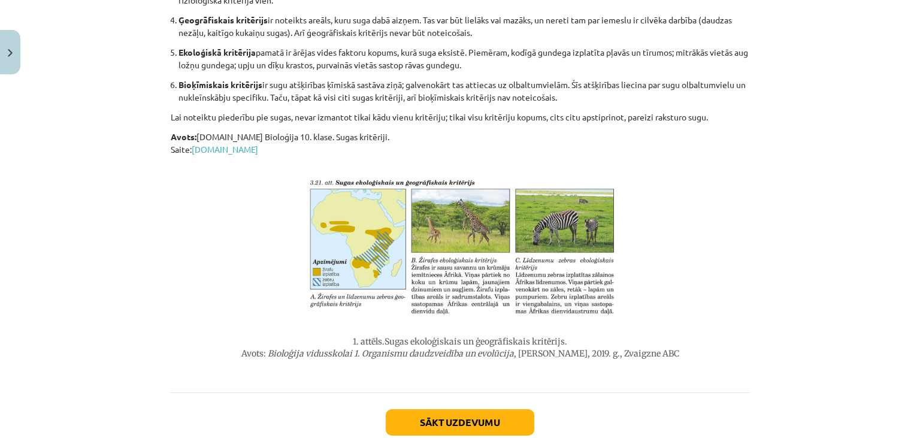
scroll to position [565, 0]
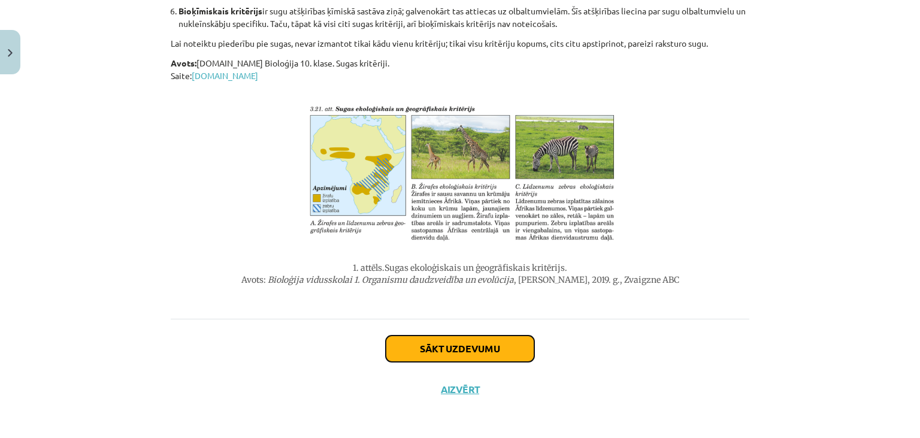
click at [438, 346] on button "Sākt uzdevumu" at bounding box center [460, 349] width 149 height 26
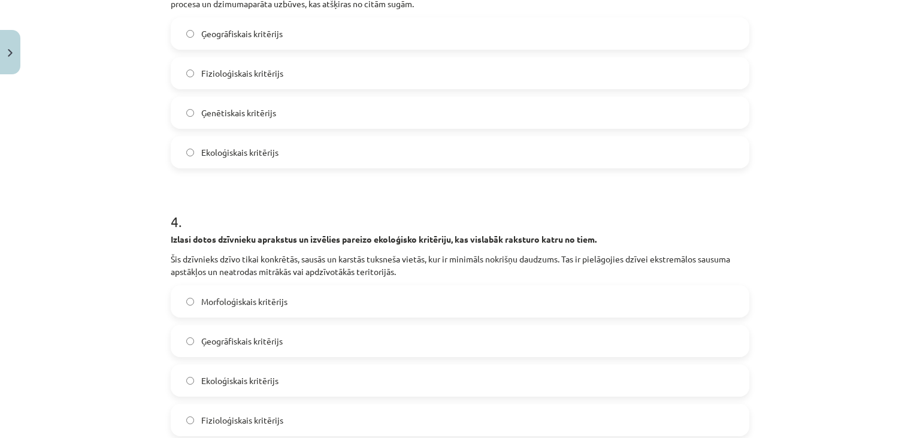
scroll to position [986, 0]
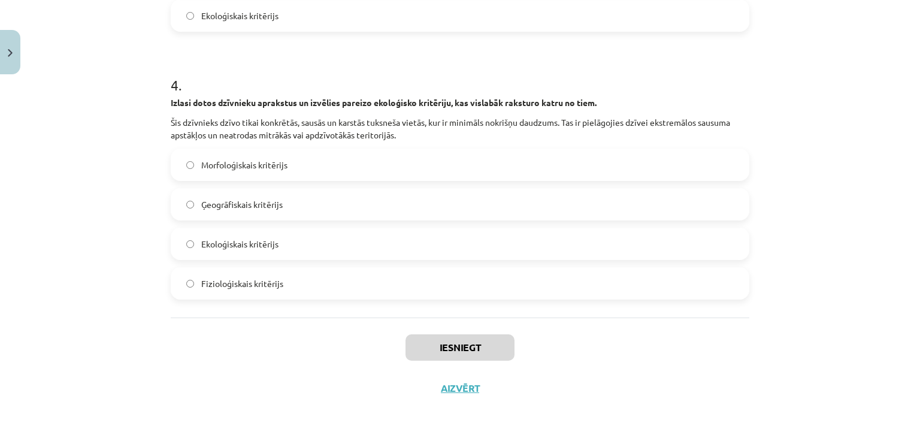
click at [345, 276] on label "Fizioloģiskais kritērijs" at bounding box center [460, 283] width 577 height 30
click at [497, 349] on button "Iesniegt" at bounding box center [460, 347] width 109 height 26
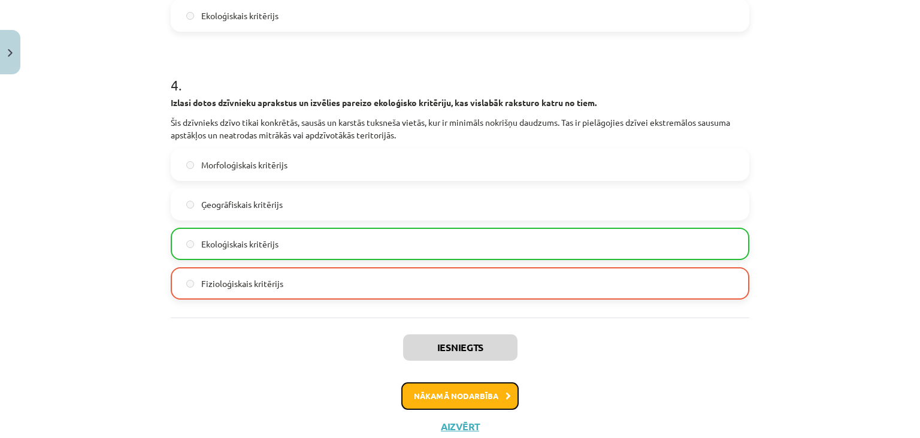
click at [485, 385] on button "Nākamā nodarbība" at bounding box center [460, 396] width 117 height 28
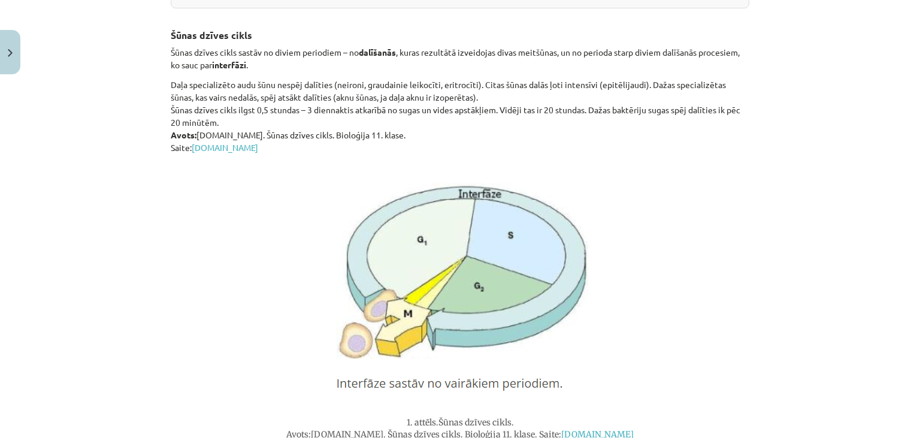
scroll to position [563, 0]
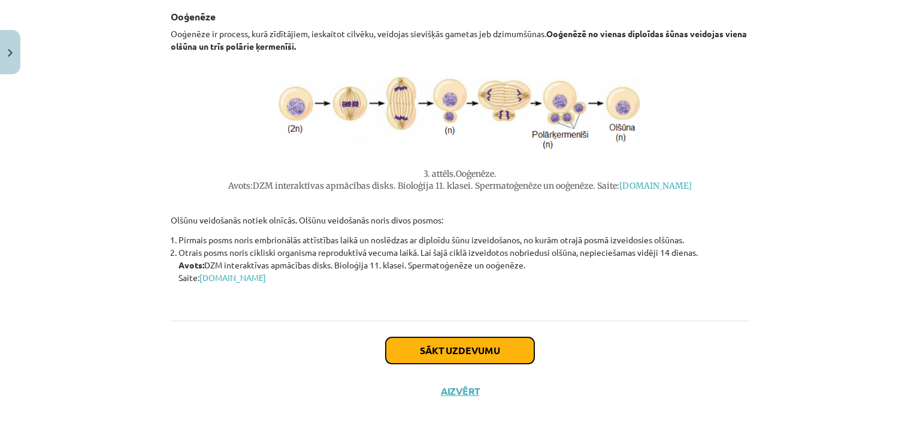
click at [447, 348] on button "Sākt uzdevumu" at bounding box center [460, 350] width 149 height 26
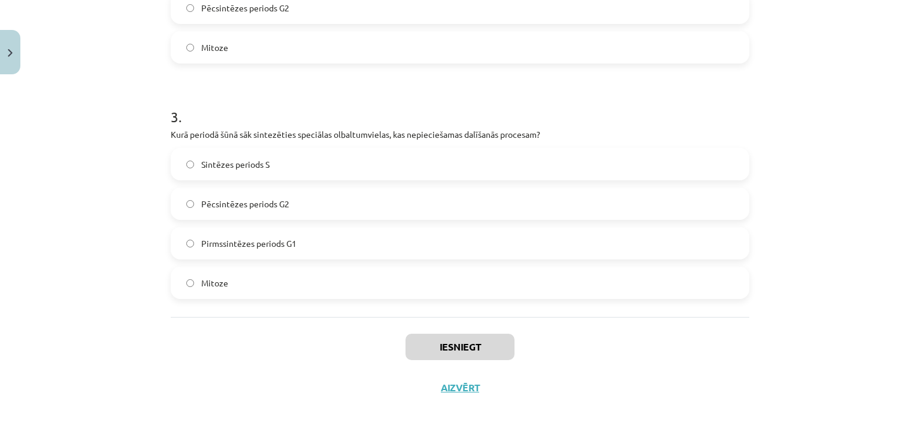
scroll to position [634, 0]
click at [334, 267] on div "Mitoze" at bounding box center [460, 283] width 579 height 32
click at [213, 230] on label "Pirmssintēzes periods G1" at bounding box center [460, 244] width 577 height 30
click at [461, 345] on button "Iesniegt" at bounding box center [460, 347] width 109 height 26
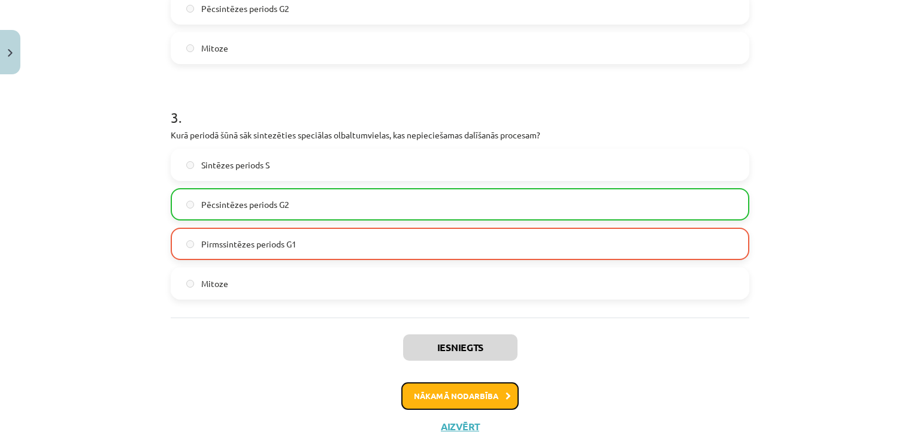
click at [461, 390] on button "Nākamā nodarbība" at bounding box center [460, 396] width 117 height 28
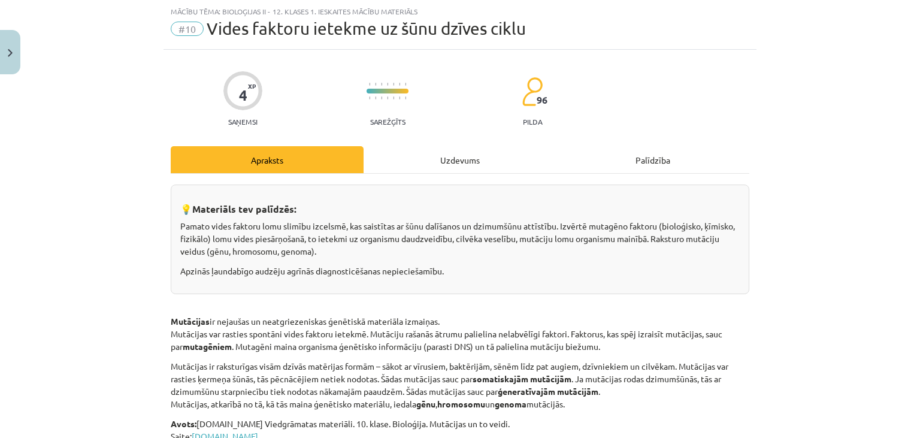
scroll to position [29, 0]
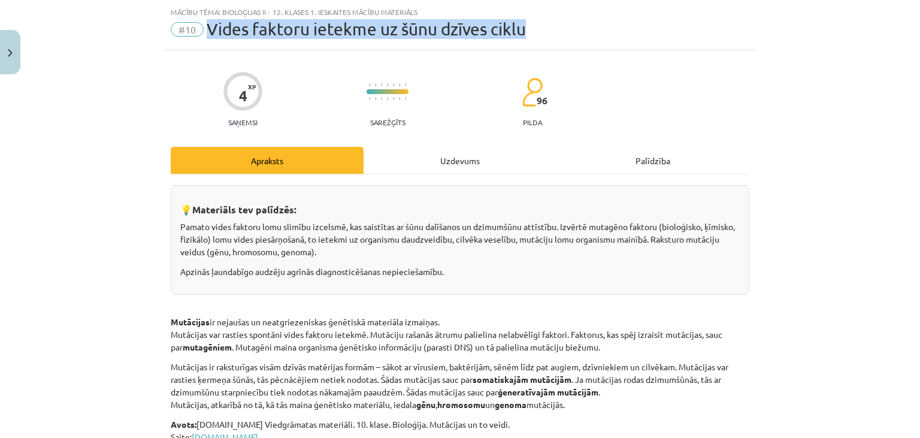
drag, startPoint x: 210, startPoint y: 29, endPoint x: 551, endPoint y: 44, distance: 341.3
click at [551, 45] on div "Mācību tēma: Bioloģijas ii - 12. klases 1. ieskaites mācību materiāls #10 Vides…" at bounding box center [460, 26] width 593 height 50
copy span "Vides faktoru ietekme uz šūnu dzīves ciklu"
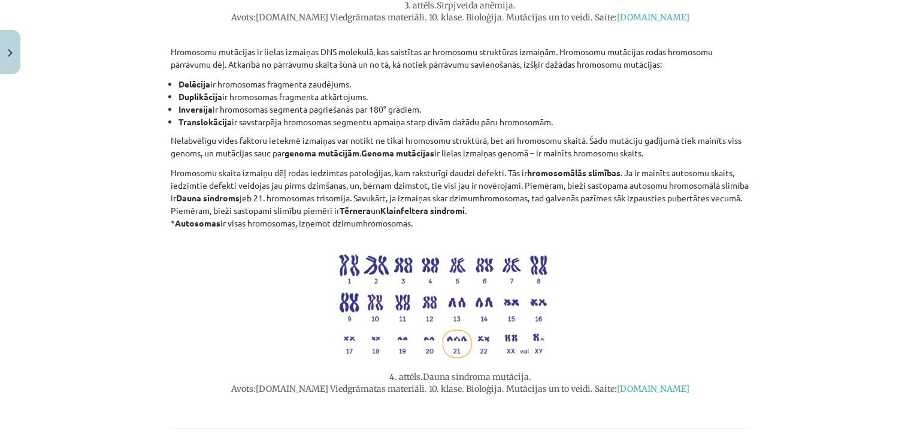
scroll to position [1405, 0]
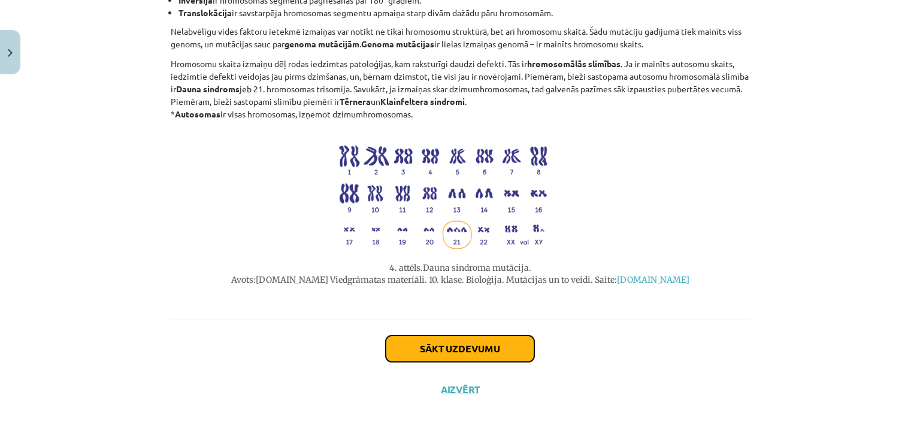
click at [464, 339] on button "Sākt uzdevumu" at bounding box center [460, 349] width 149 height 26
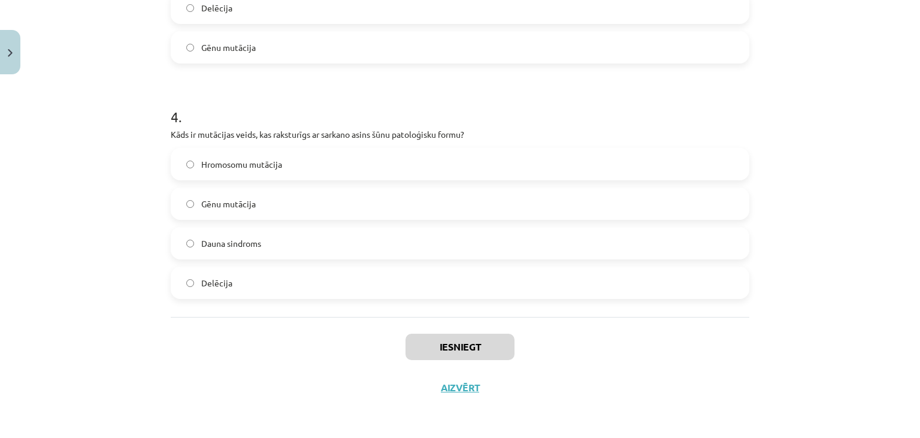
scroll to position [857, 0]
click at [382, 285] on label "Delēcija" at bounding box center [460, 283] width 577 height 30
click at [468, 343] on button "Iesniegt" at bounding box center [460, 347] width 109 height 26
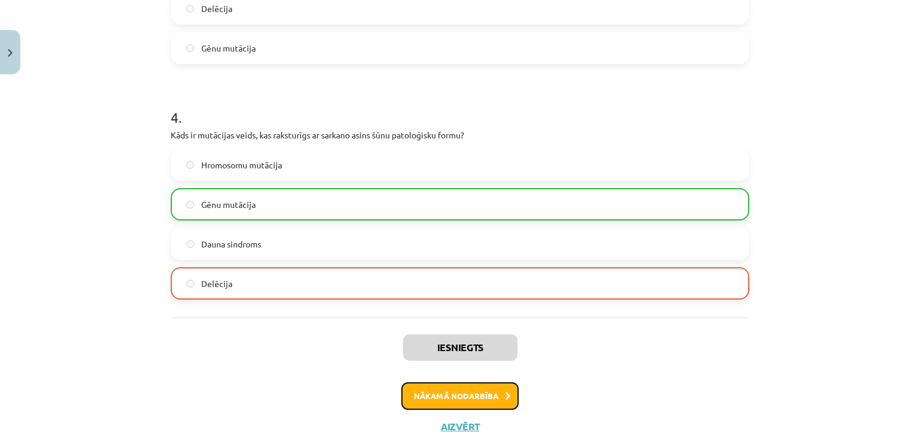
click at [483, 397] on button "Nākamā nodarbība" at bounding box center [460, 396] width 117 height 28
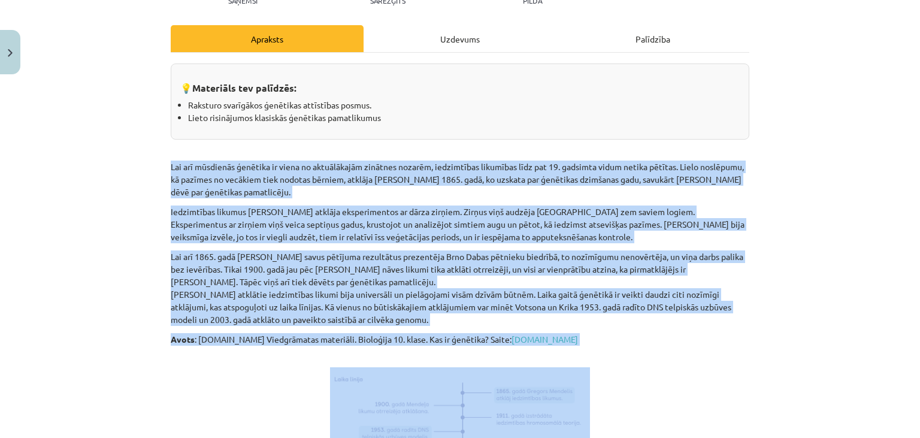
scroll to position [40, 0]
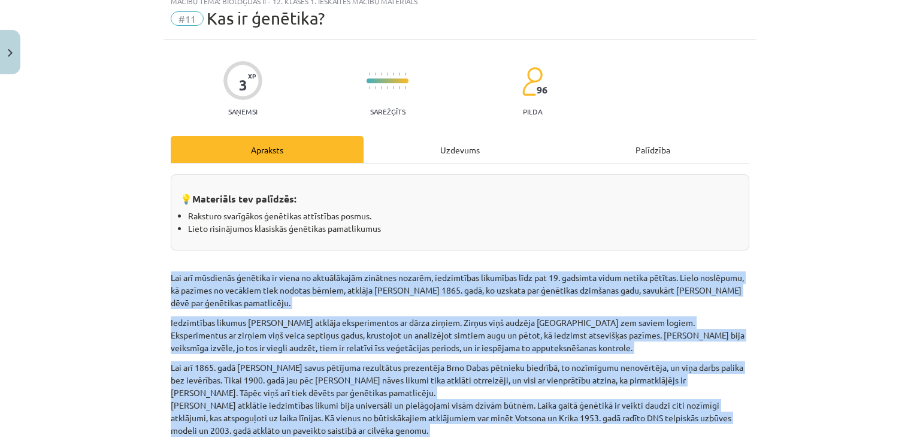
drag, startPoint x: 531, startPoint y: 294, endPoint x: 165, endPoint y: 257, distance: 367.4
copy div "Lor ips dolorsita consecte ad elits do eiusmodtempo incididu utlabor, etdolorem…"
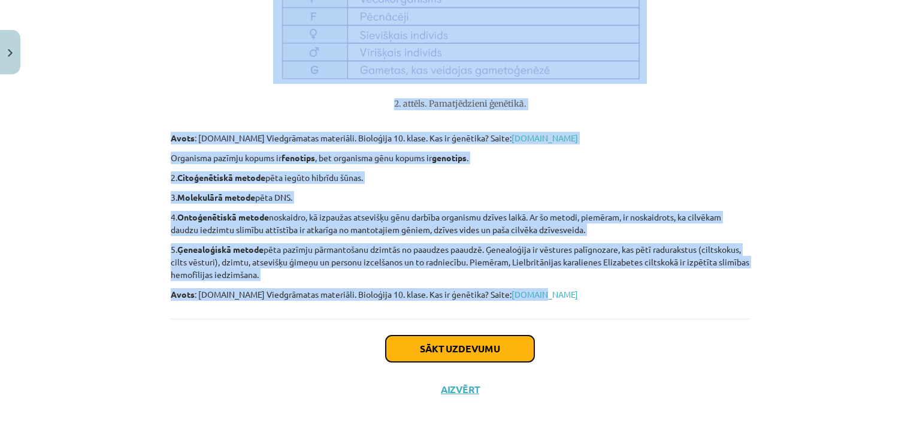
click at [479, 343] on button "Sākt uzdevumu" at bounding box center [460, 349] width 149 height 26
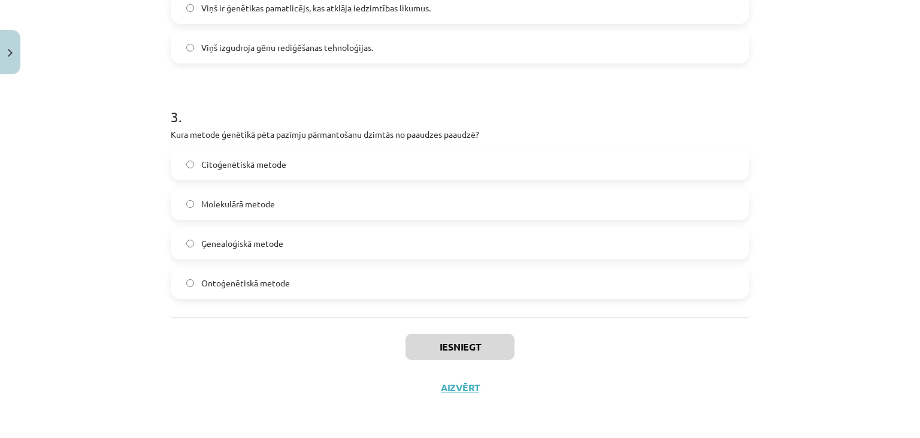
scroll to position [621, 0]
click at [414, 242] on label "Ģenealoģiskā metode" at bounding box center [460, 244] width 577 height 30
click at [485, 349] on button "Iesniegt" at bounding box center [460, 347] width 109 height 26
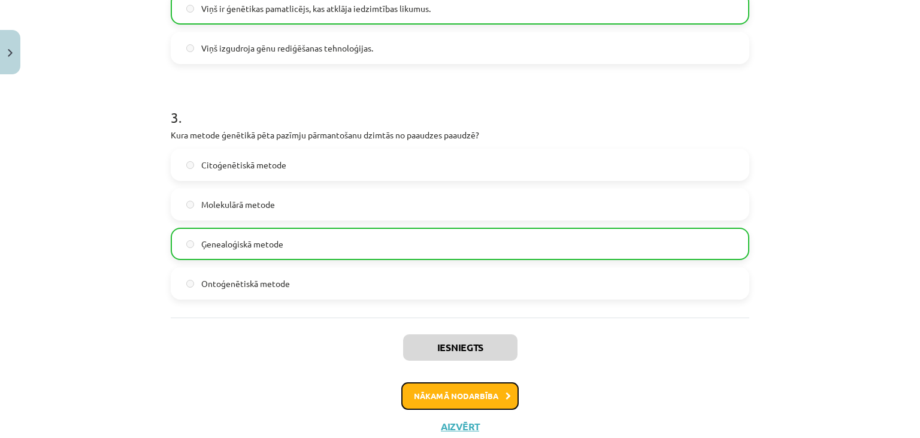
click at [469, 399] on button "Nākamā nodarbība" at bounding box center [460, 396] width 117 height 28
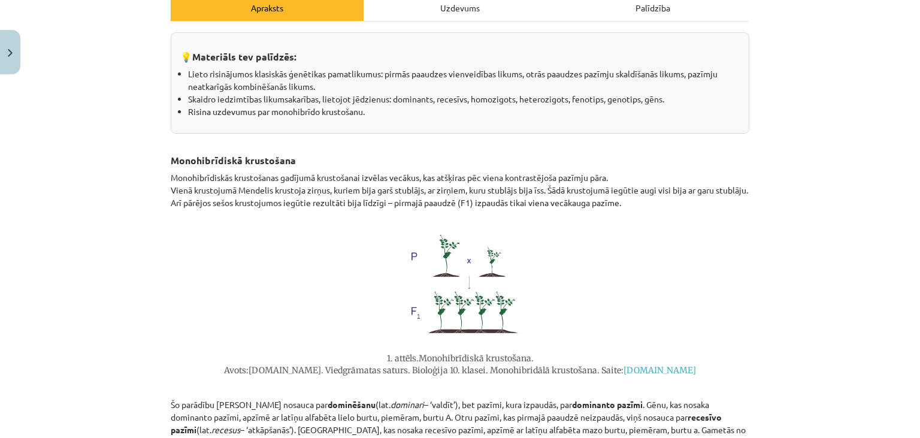
scroll to position [0, 0]
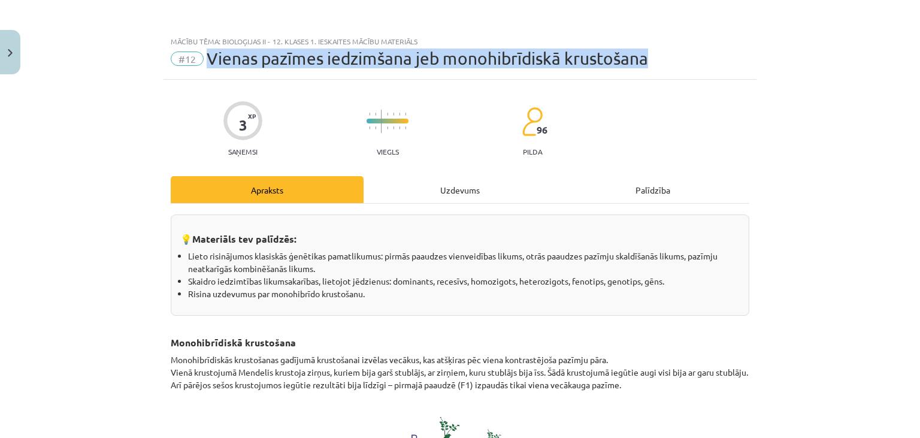
drag, startPoint x: 210, startPoint y: 63, endPoint x: 692, endPoint y: 64, distance: 481.8
click at [692, 64] on div "#12 Vienas pazīmes iedzimšana jeb monohibrīdiskā krustošana" at bounding box center [460, 58] width 579 height 19
copy span "Vienas pazīmes iedzimšana jeb monohibrīdiskā krustošana"
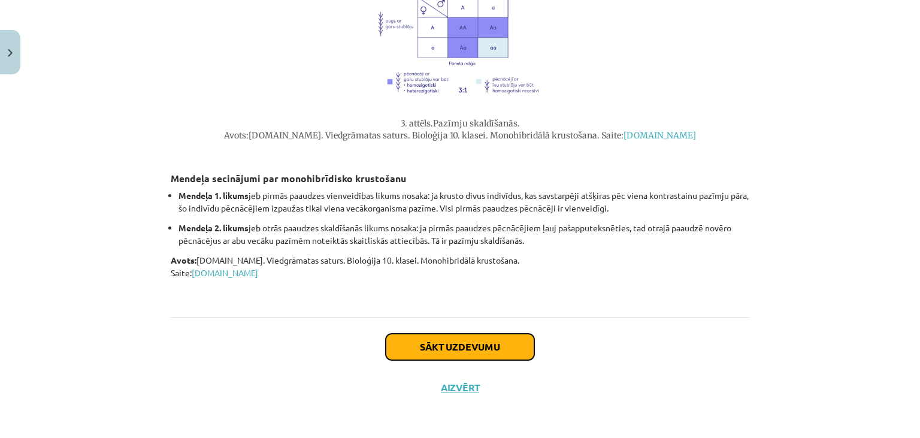
click at [485, 347] on button "Sākt uzdevumu" at bounding box center [460, 347] width 149 height 26
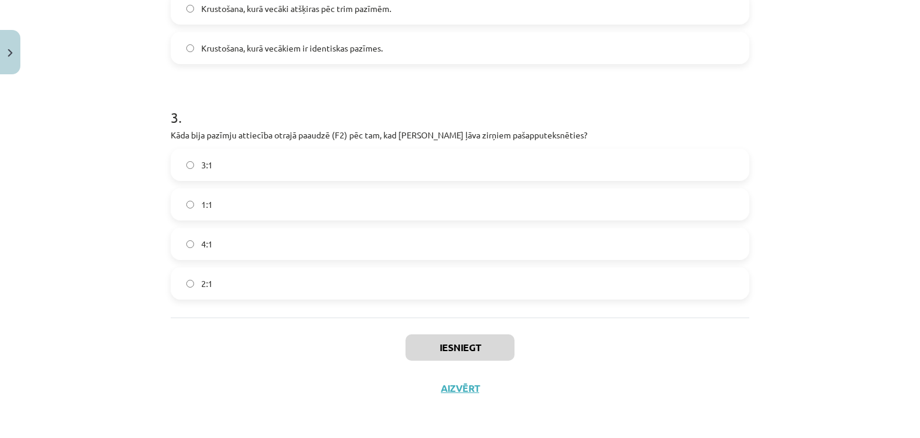
click at [319, 269] on label "2:1" at bounding box center [460, 283] width 577 height 30
click at [490, 346] on button "Iesniegt" at bounding box center [460, 347] width 109 height 26
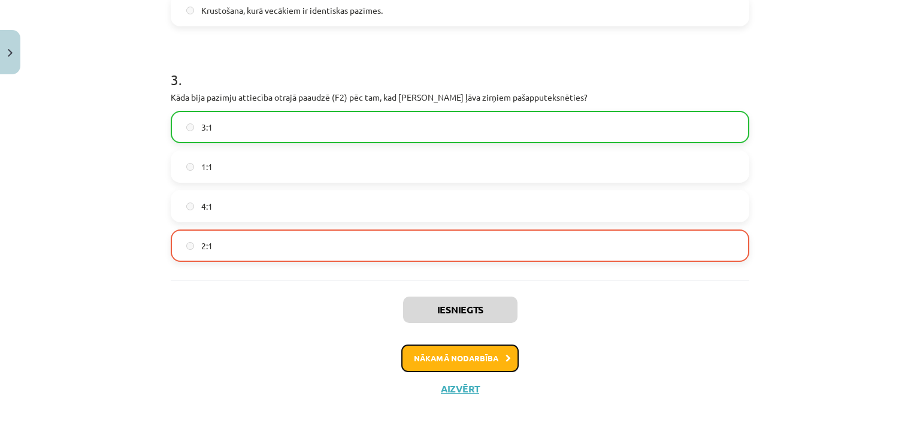
click at [467, 359] on button "Nākamā nodarbība" at bounding box center [460, 359] width 117 height 28
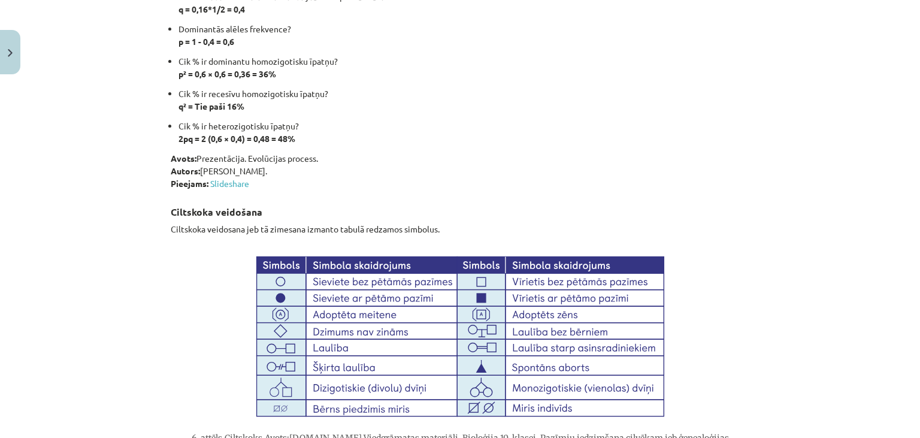
scroll to position [3619, 0]
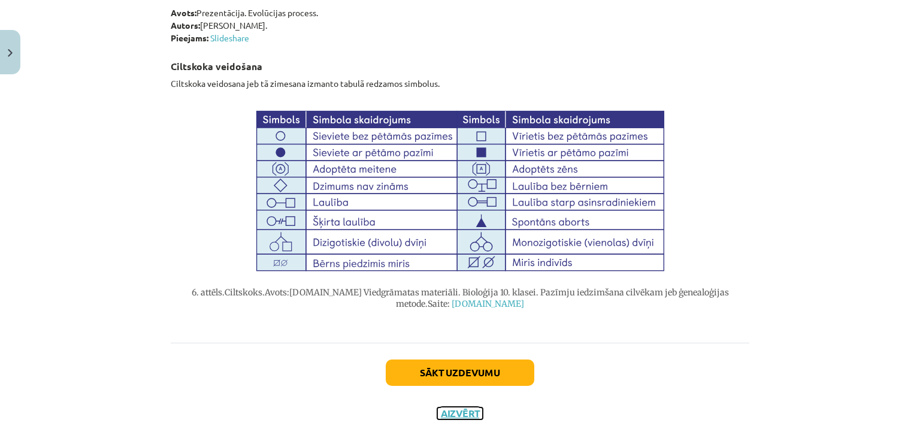
click at [454, 408] on button "Aizvērt" at bounding box center [460, 414] width 46 height 12
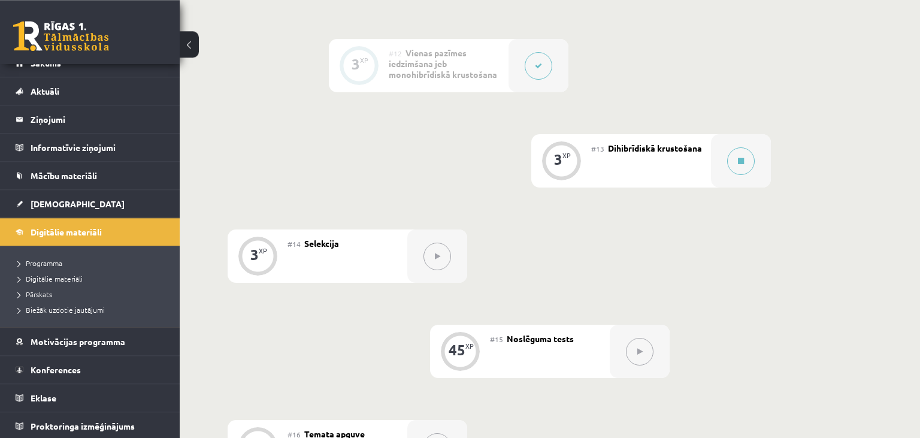
scroll to position [1368, 0]
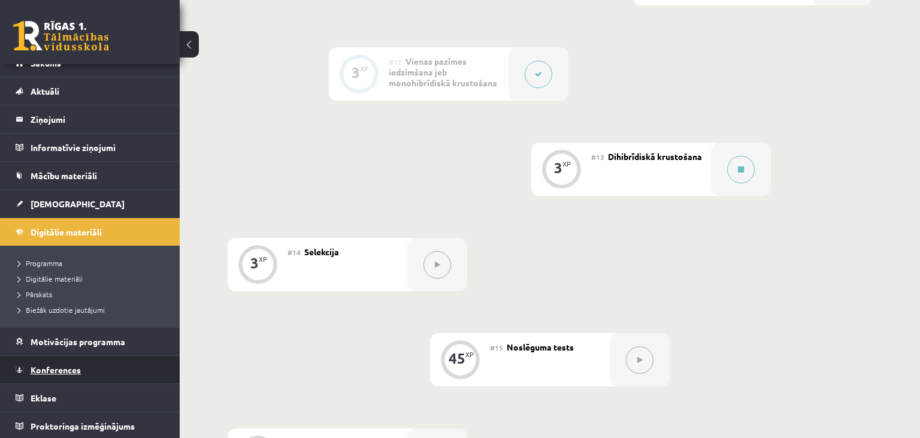
click at [44, 367] on span "Konferences" at bounding box center [56, 369] width 50 height 11
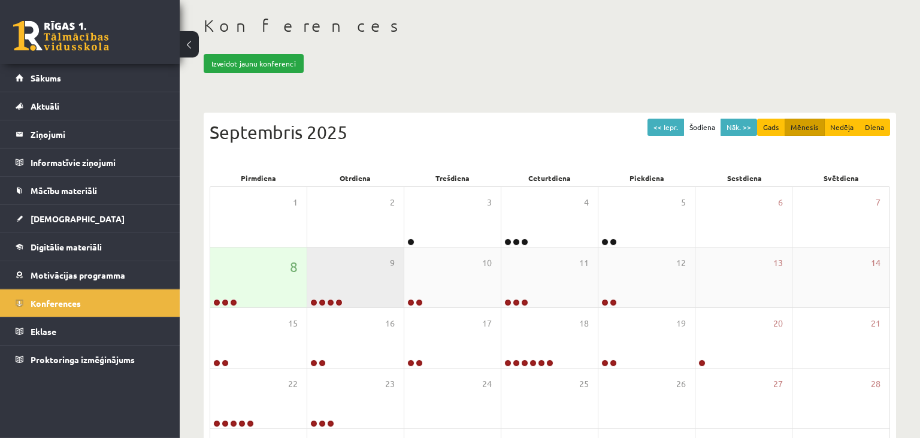
scroll to position [126, 0]
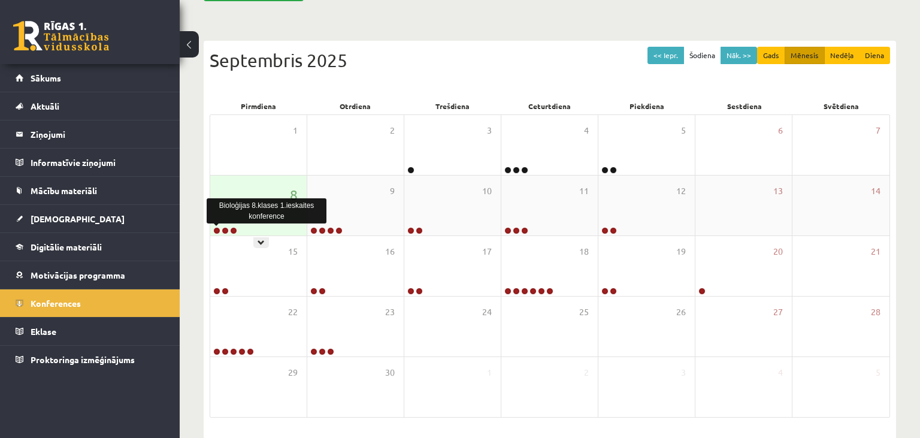
click at [217, 227] on link at bounding box center [216, 230] width 7 height 7
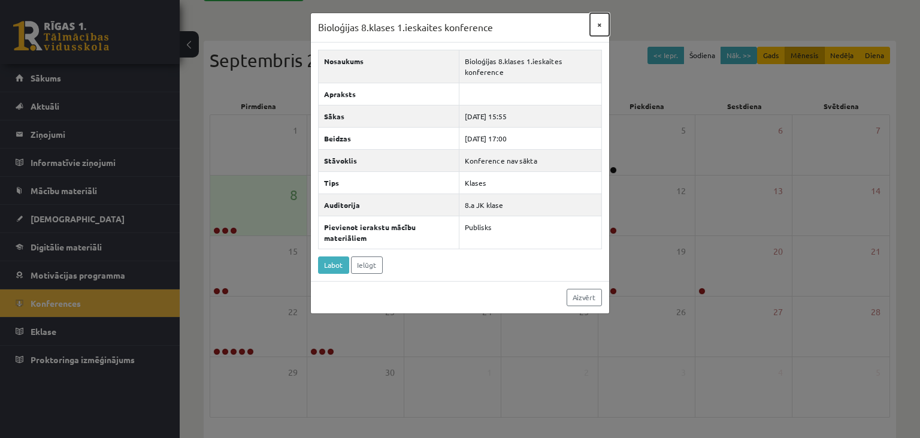
click at [603, 28] on button "×" at bounding box center [599, 24] width 19 height 23
